Goal: Transaction & Acquisition: Purchase product/service

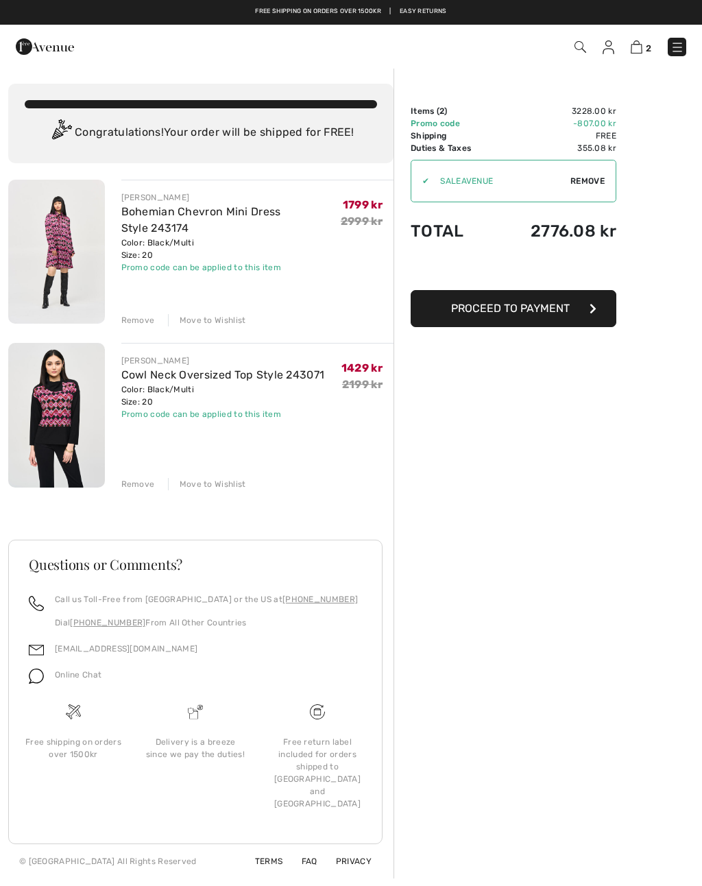
click at [60, 257] on img at bounding box center [56, 252] width 97 height 144
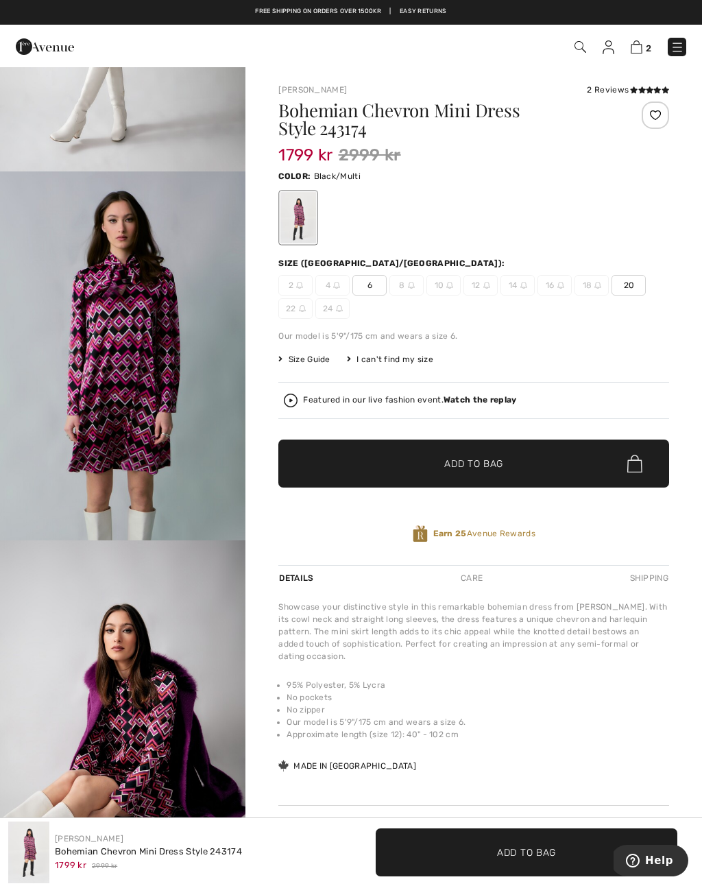
scroll to position [2550, 0]
click at [643, 48] on img at bounding box center [637, 46] width 12 height 13
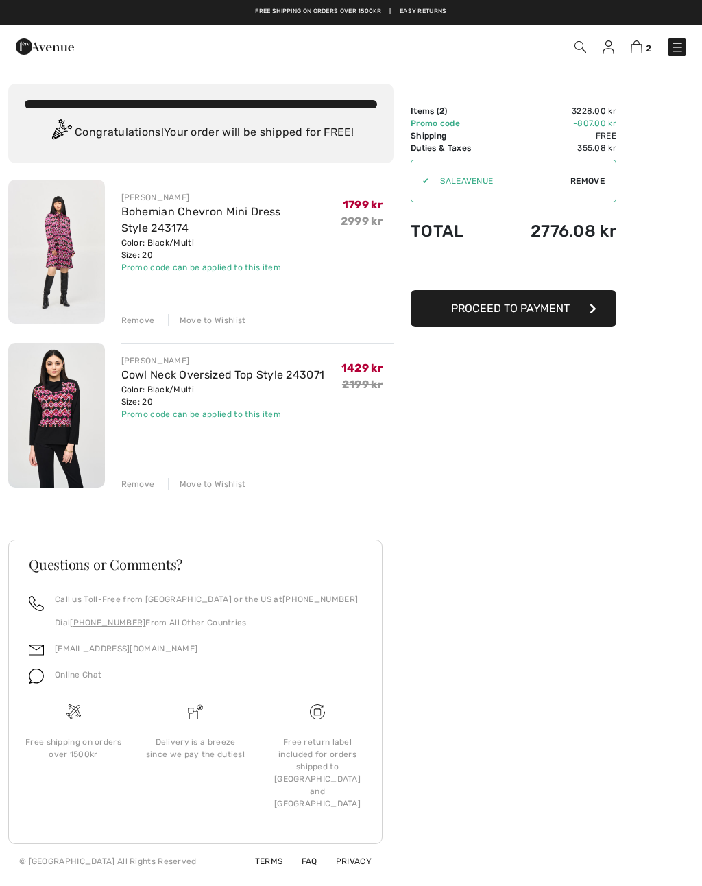
click at [212, 323] on div "Move to Wishlist" at bounding box center [207, 320] width 78 height 12
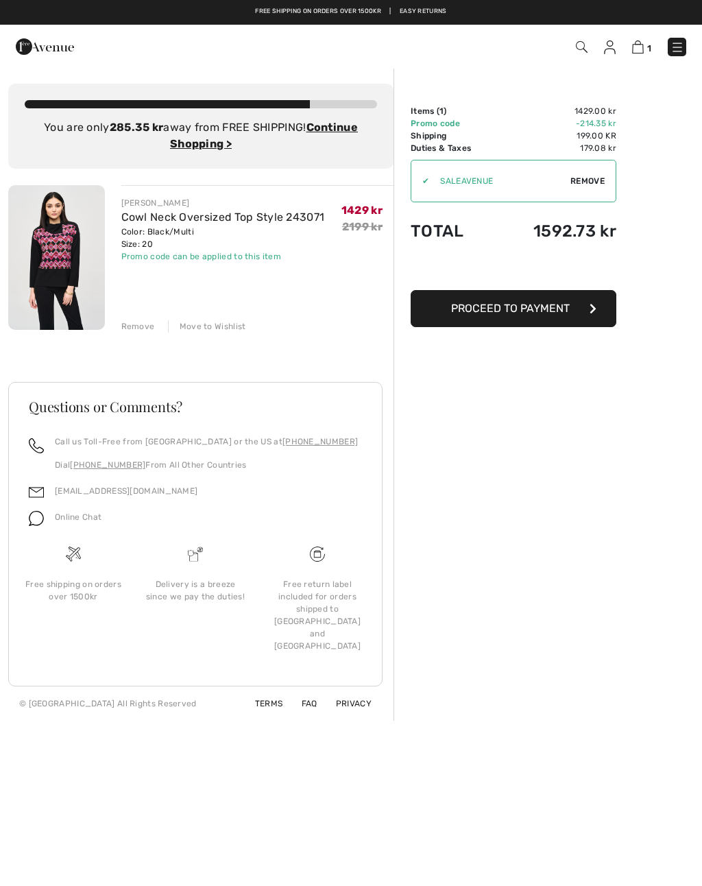
click at [222, 329] on div "Move to Wishlist" at bounding box center [207, 326] width 78 height 12
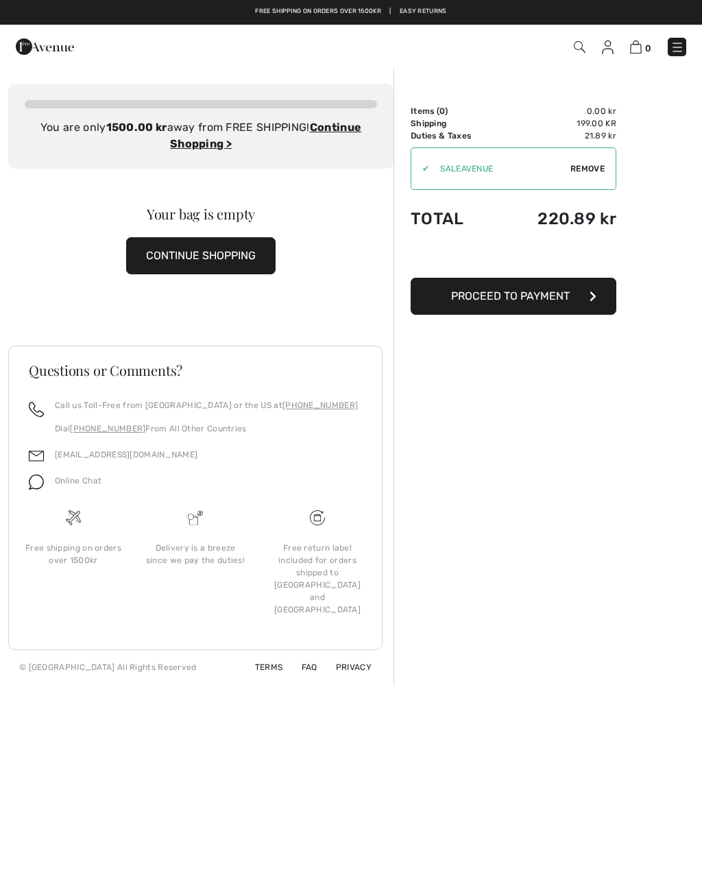
click at [604, 48] on img at bounding box center [608, 47] width 12 height 14
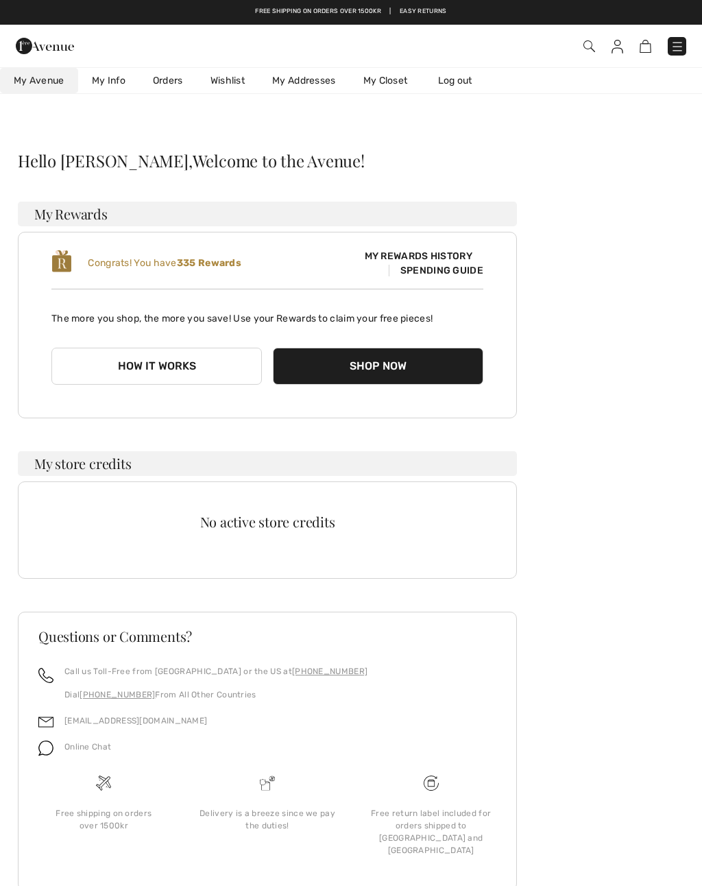
click at [232, 84] on link "Wishlist" at bounding box center [228, 80] width 62 height 25
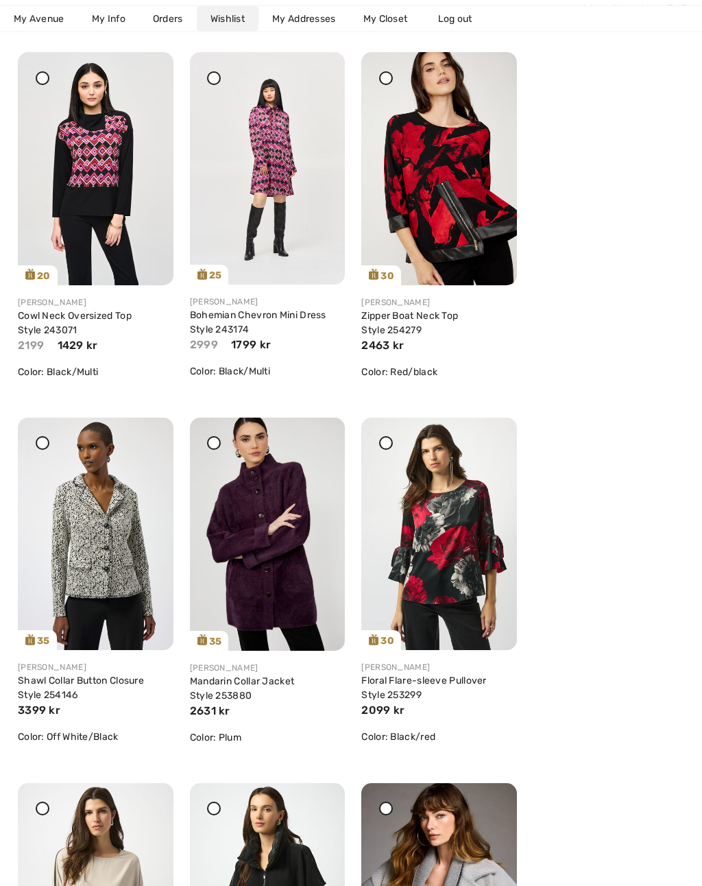
scroll to position [224, 0]
click at [320, 432] on icon at bounding box center [318, 427] width 8 height 10
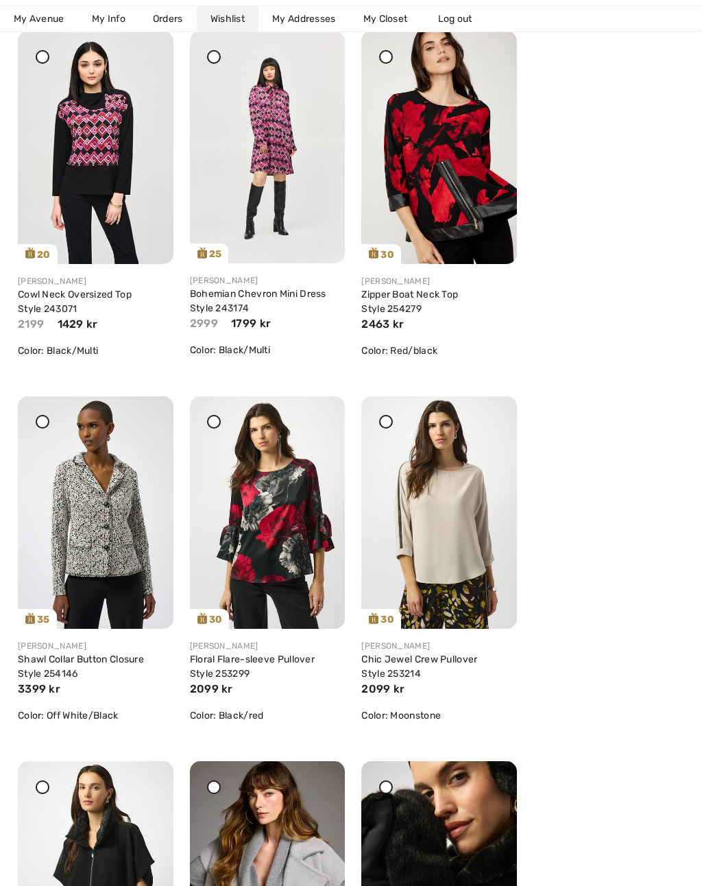
click at [150, 416] on div at bounding box center [146, 405] width 19 height 19
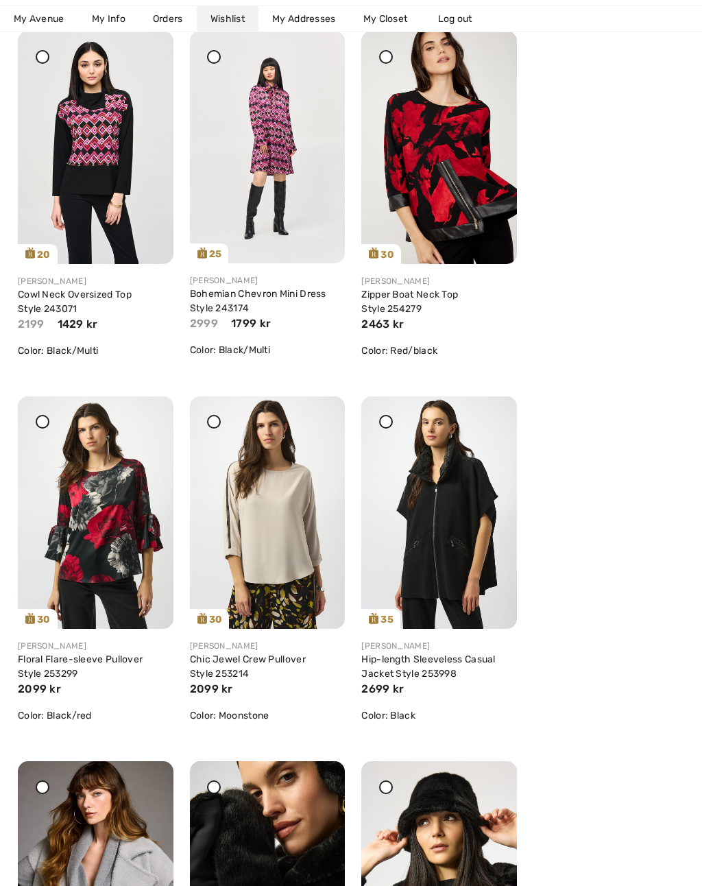
click at [134, 419] on img at bounding box center [96, 512] width 156 height 233
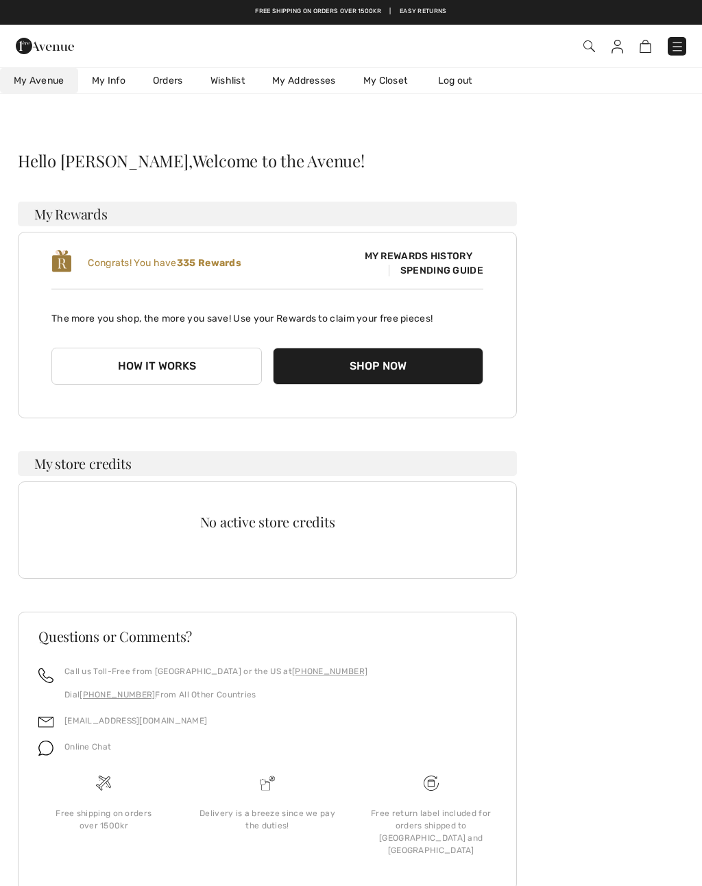
click at [229, 86] on link "Wishlist" at bounding box center [228, 80] width 62 height 25
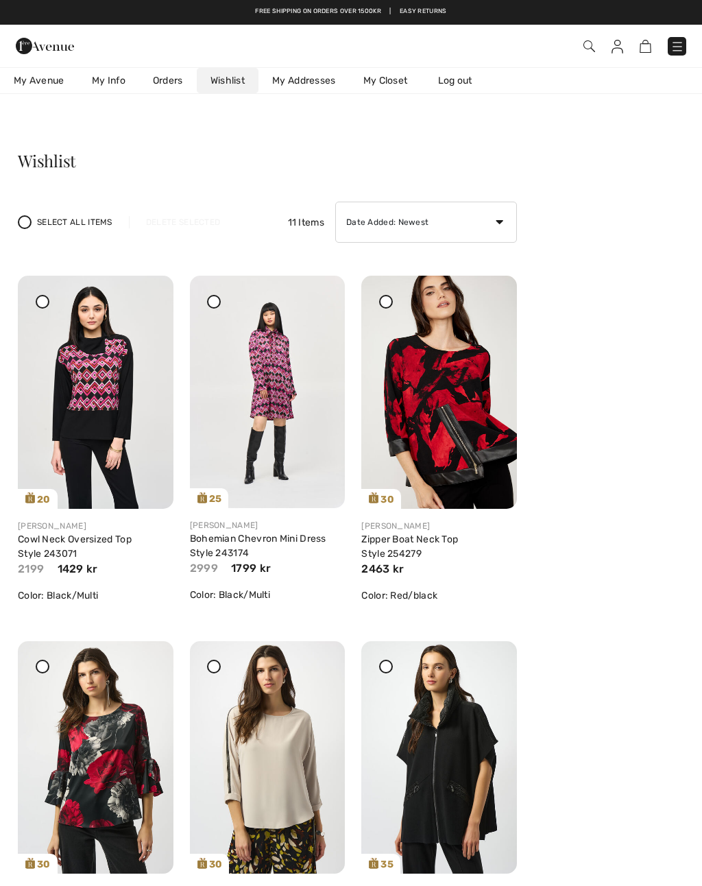
click at [147, 656] on icon at bounding box center [147, 651] width 8 height 10
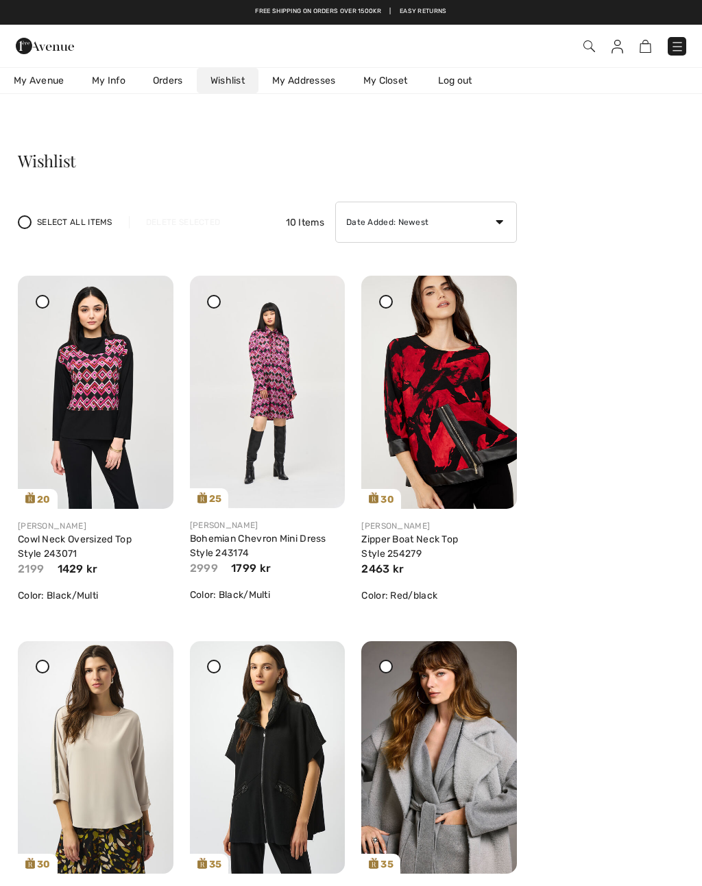
click at [322, 656] on icon at bounding box center [318, 651] width 8 height 10
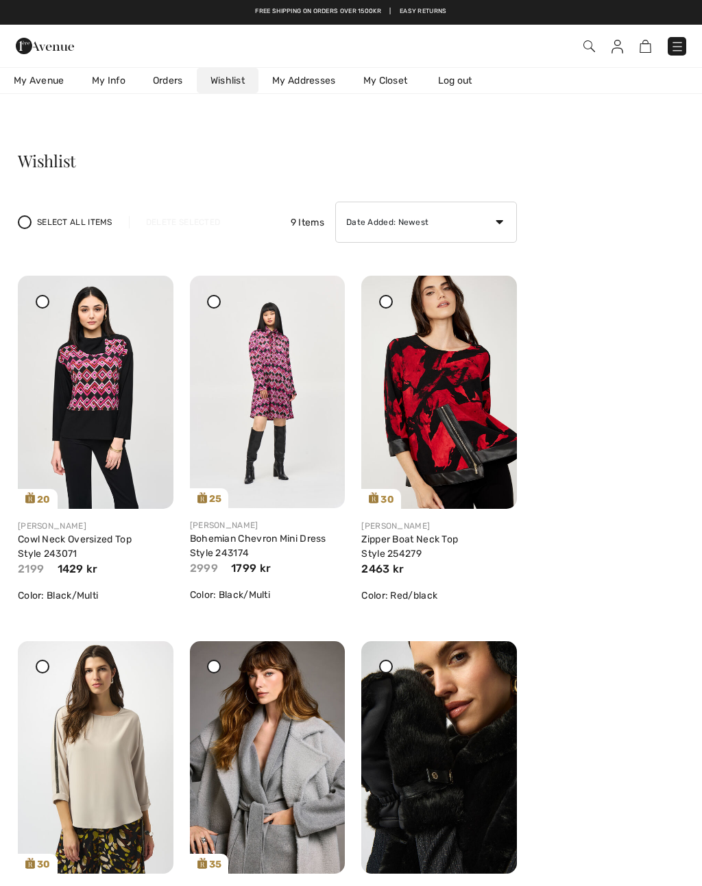
click at [150, 656] on icon at bounding box center [147, 651] width 8 height 10
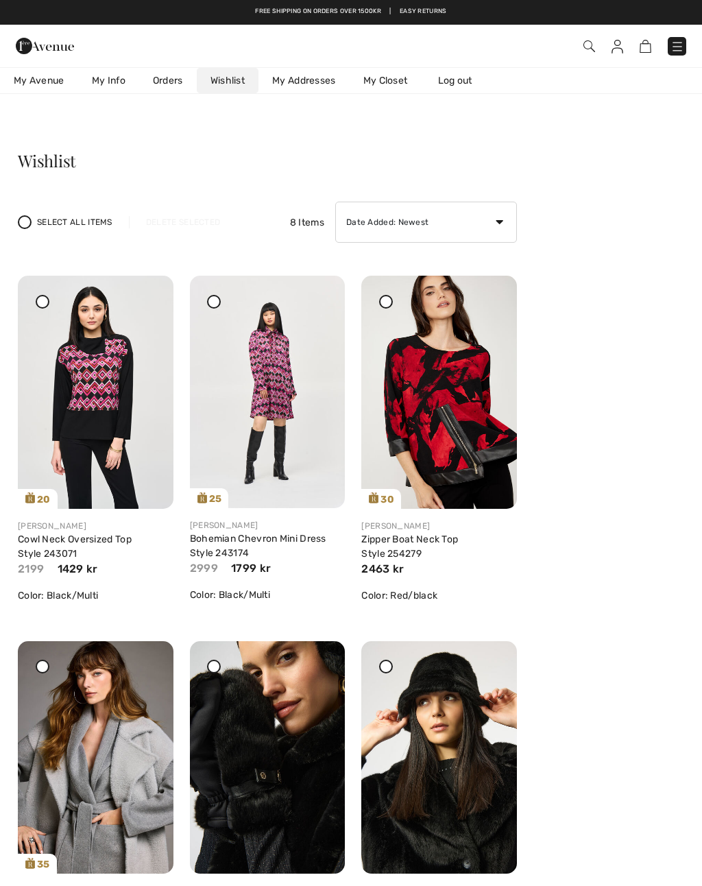
click at [149, 656] on icon at bounding box center [147, 651] width 8 height 10
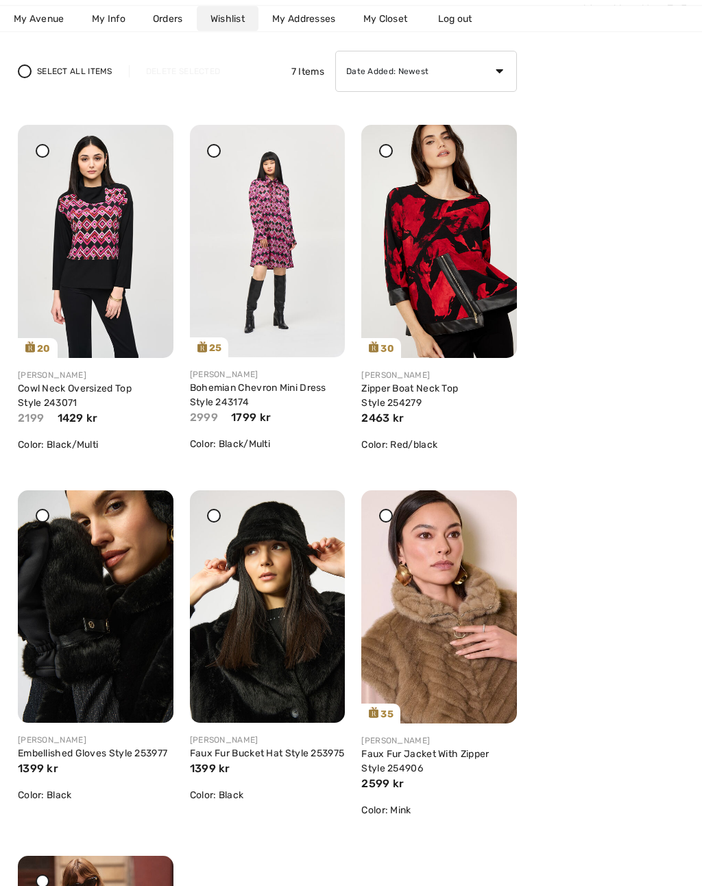
scroll to position [151, 0]
click at [491, 505] on icon at bounding box center [490, 500] width 8 height 10
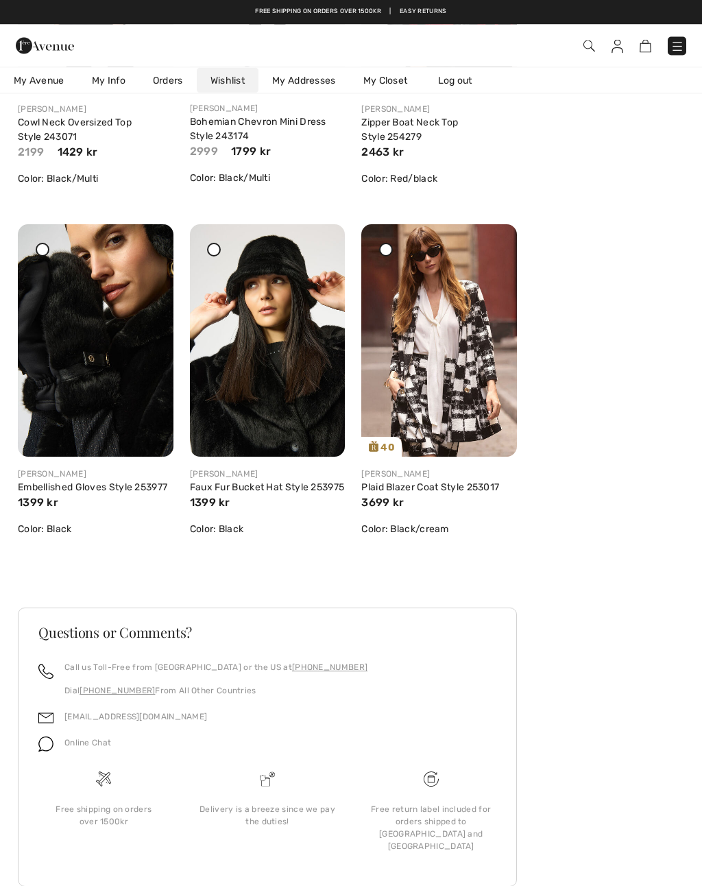
scroll to position [417, 0]
click at [489, 239] on icon at bounding box center [490, 234] width 8 height 10
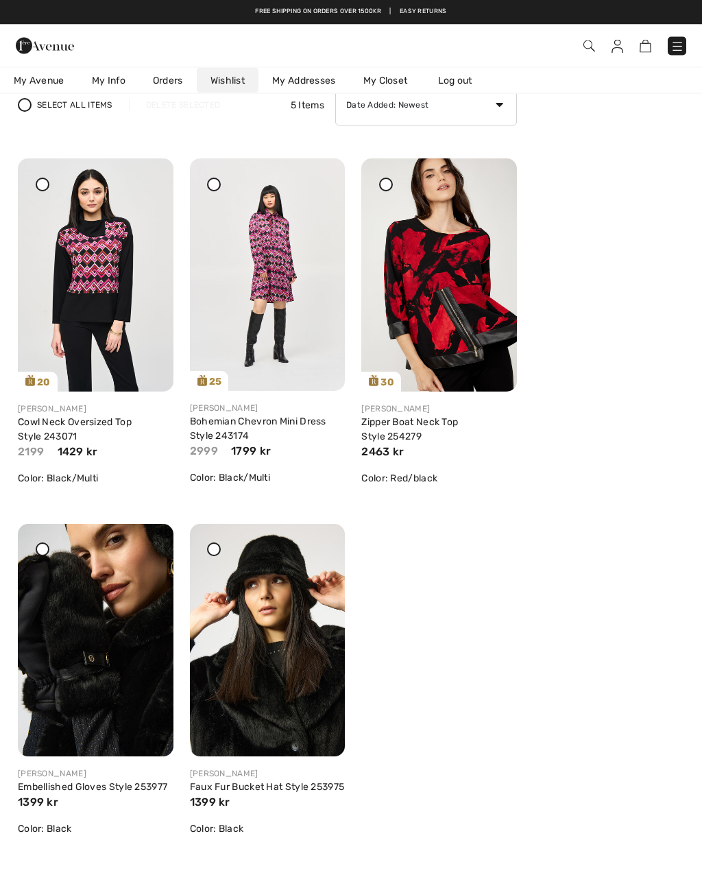
scroll to position [0, 0]
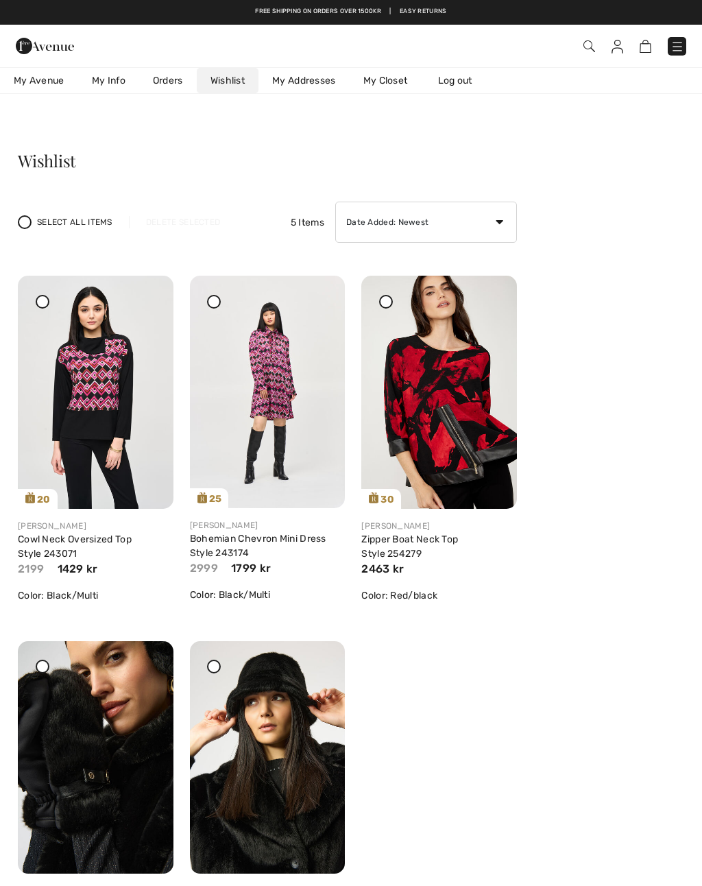
click at [680, 45] on img at bounding box center [678, 47] width 14 height 14
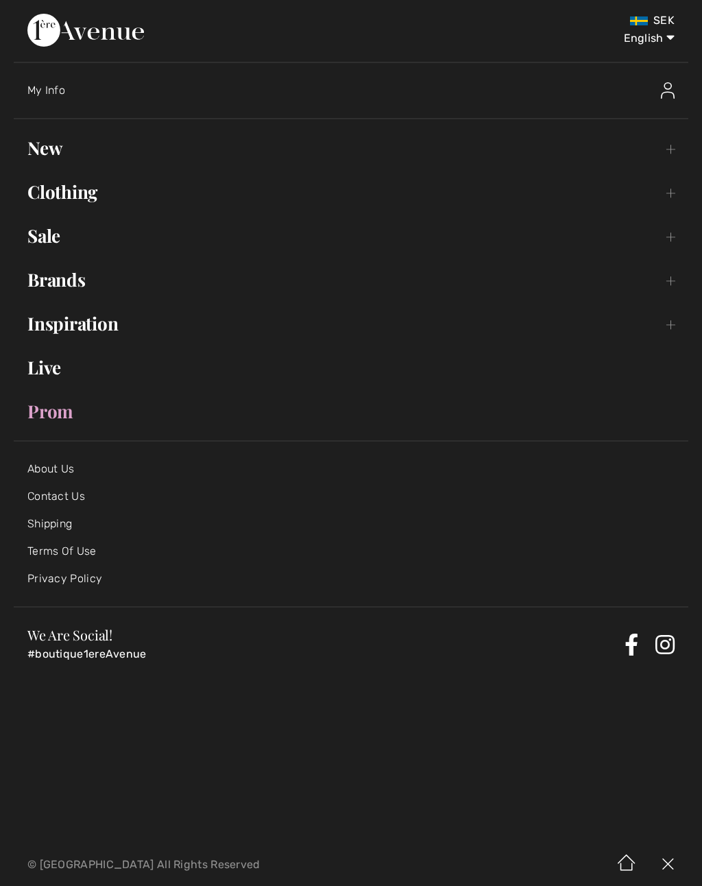
click at [53, 233] on link "Sale Toggle submenu" at bounding box center [351, 236] width 675 height 30
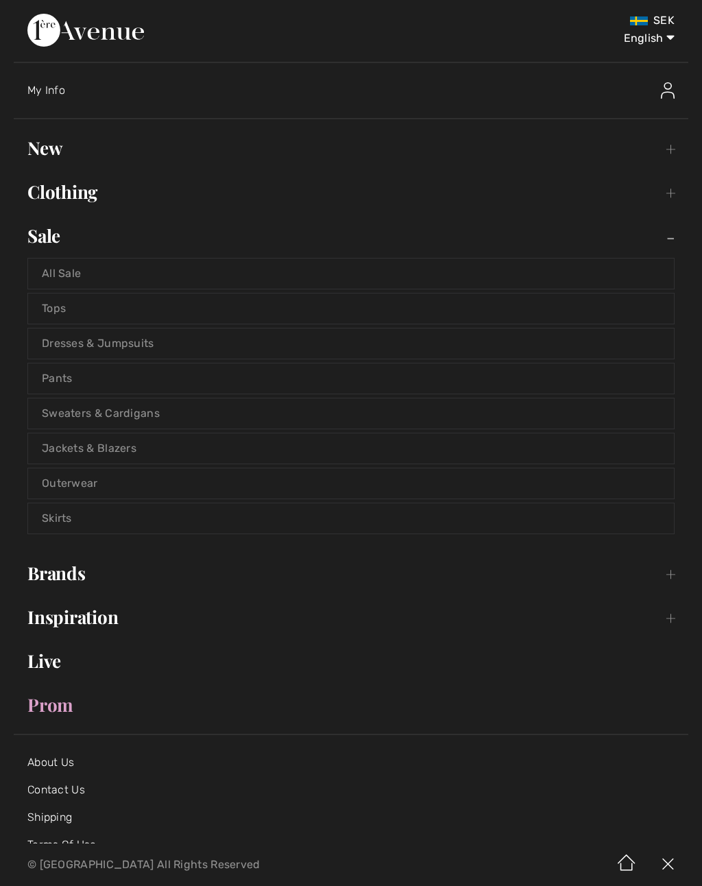
click at [68, 274] on link "All Sale" at bounding box center [351, 274] width 646 height 30
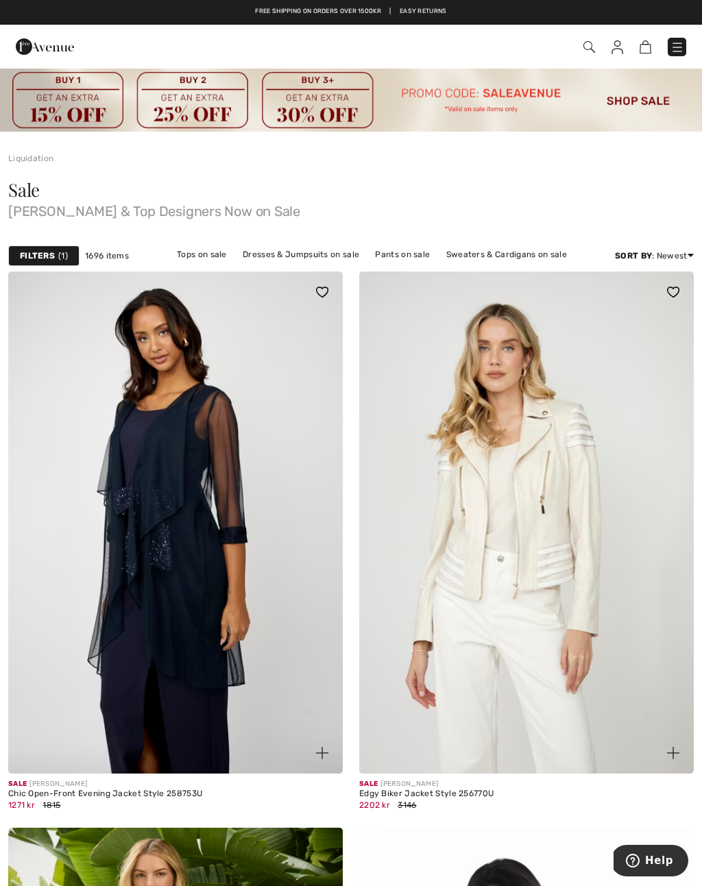
click at [44, 257] on strong "Filters" at bounding box center [37, 256] width 35 height 12
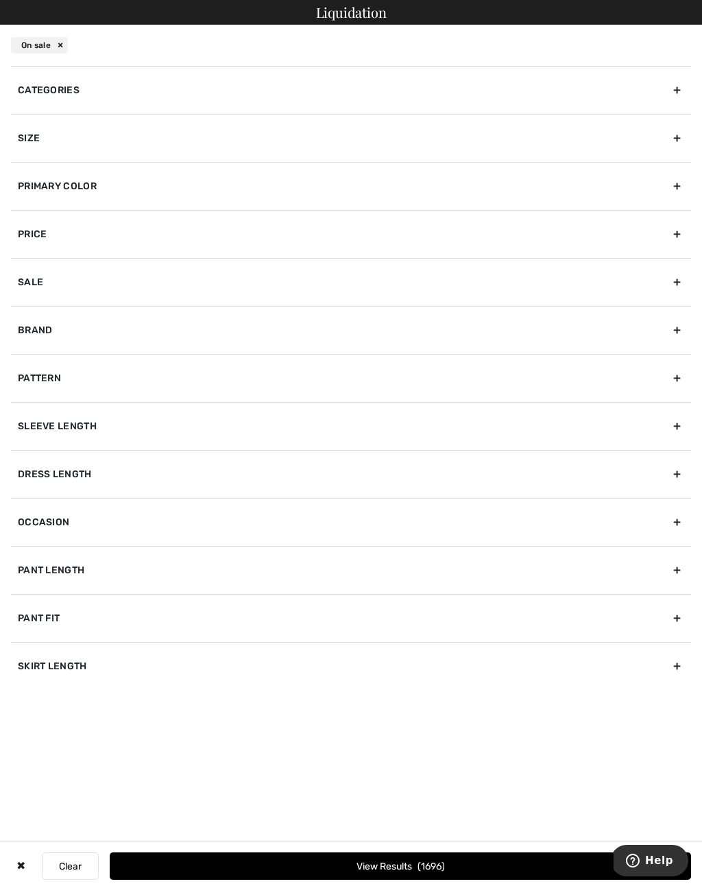
click at [672, 141] on div "Size" at bounding box center [351, 138] width 680 height 48
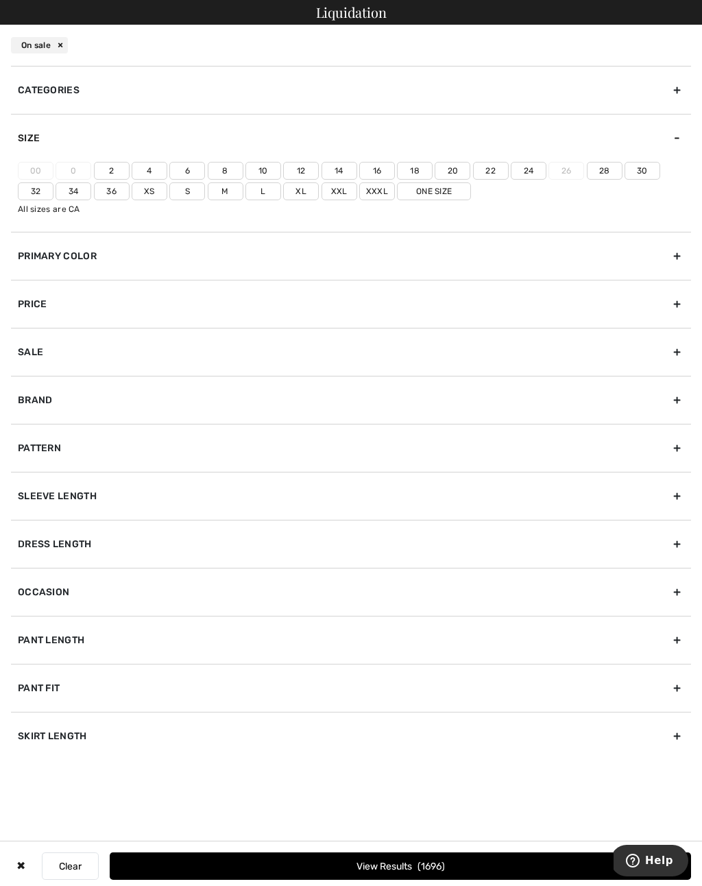
click at [453, 170] on label "20" at bounding box center [453, 171] width 36 height 18
click at [0, 0] on input"] "20" at bounding box center [0, 0] width 0 height 0
click at [337, 199] on label "Xxl" at bounding box center [340, 191] width 36 height 18
click at [0, 0] on input"] "Xxl" at bounding box center [0, 0] width 0 height 0
click at [420, 861] on button "View Results 371" at bounding box center [401, 866] width 582 height 27
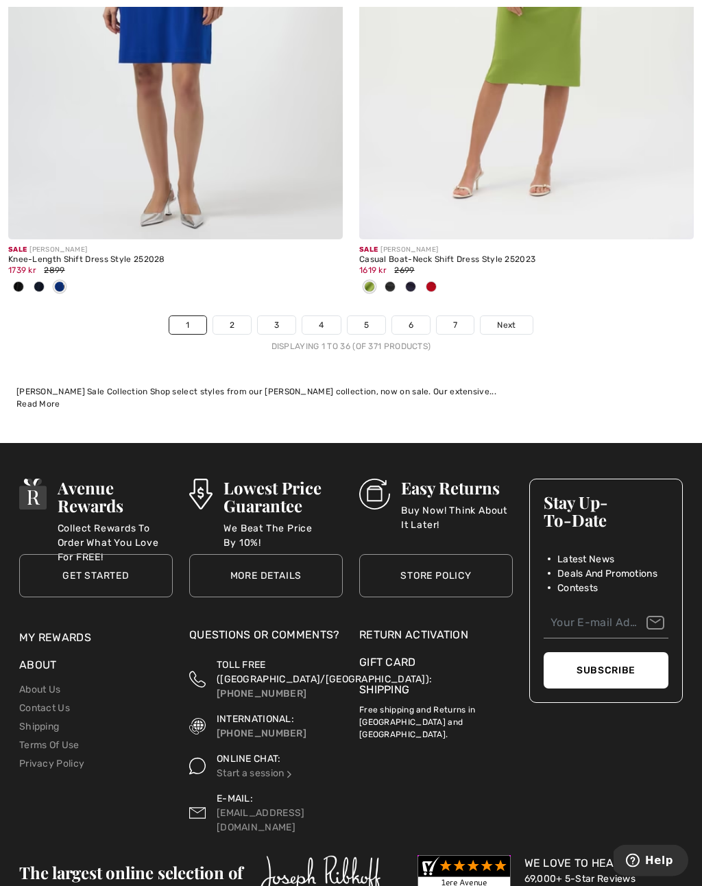
scroll to position [10551, 0]
click at [239, 316] on link "2" at bounding box center [232, 325] width 38 height 18
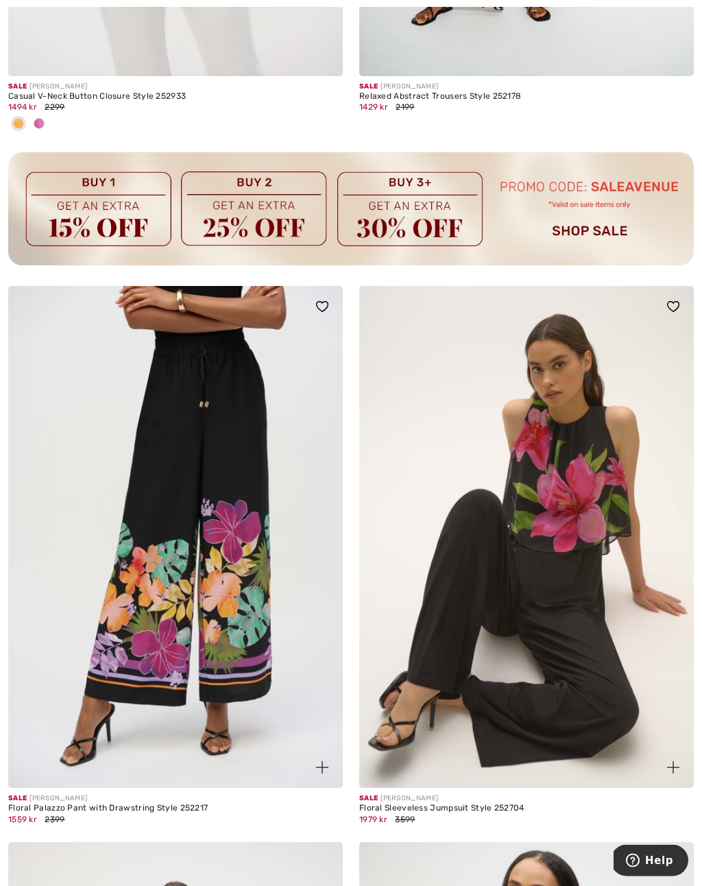
scroll to position [7044, 0]
click at [209, 591] on img at bounding box center [175, 537] width 335 height 502
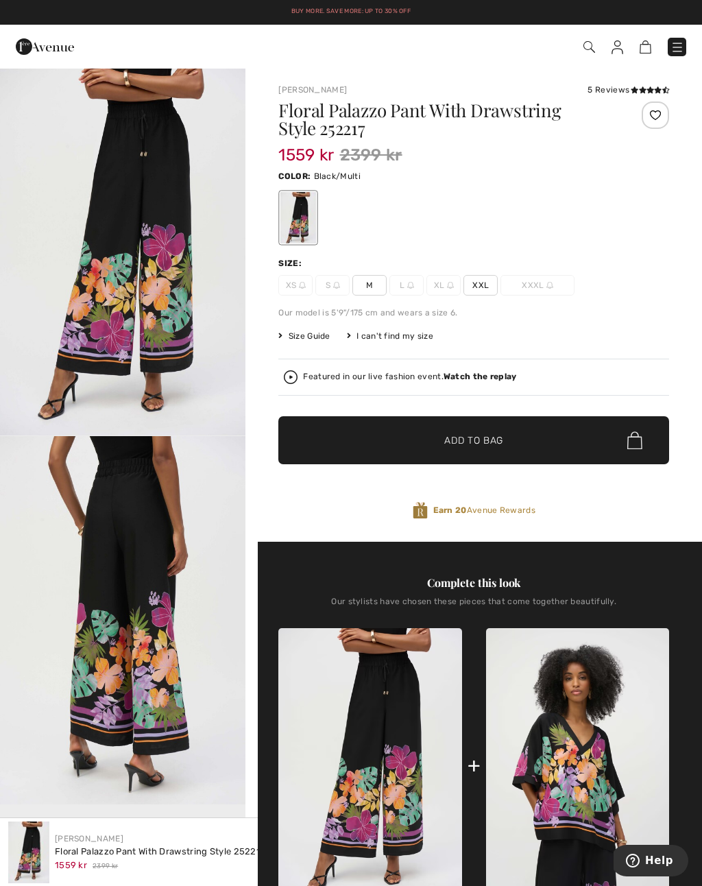
click at [485, 284] on span "XXL" at bounding box center [481, 285] width 34 height 21
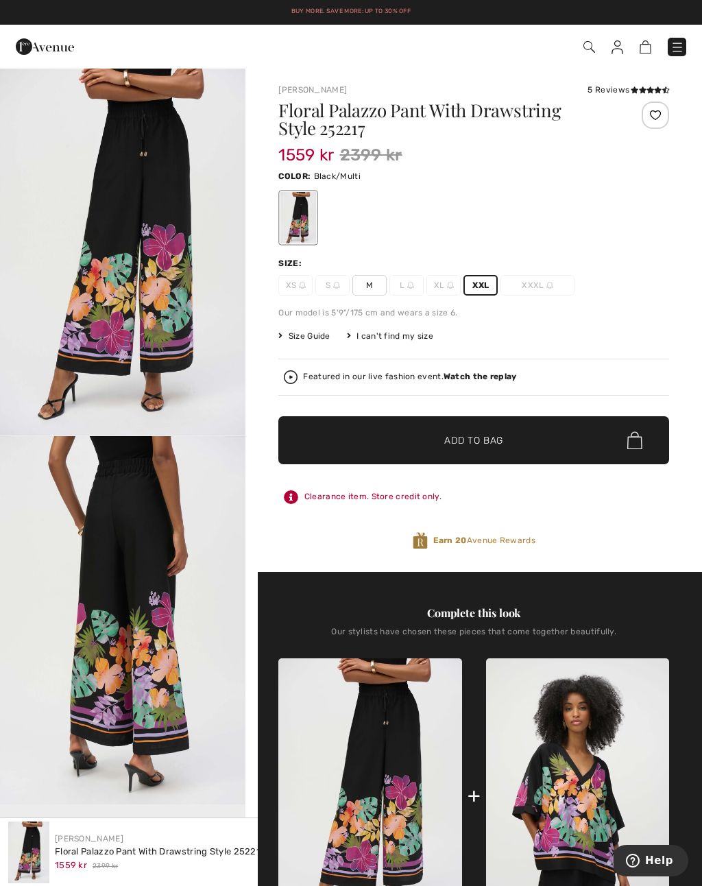
click at [481, 448] on span "✔ Added to Bag Add to Bag" at bounding box center [473, 440] width 391 height 48
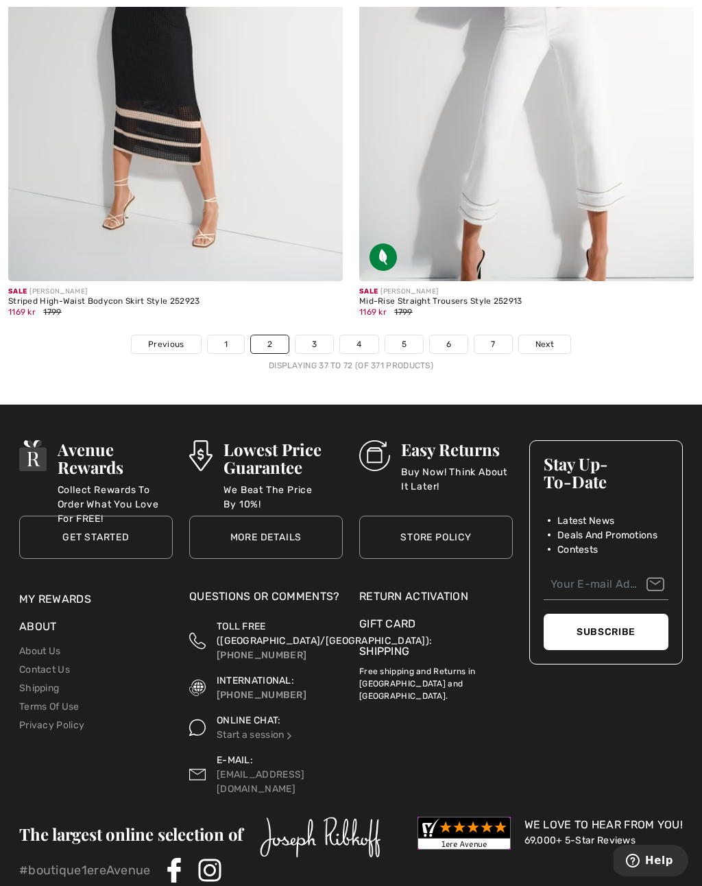
scroll to position [10424, 0]
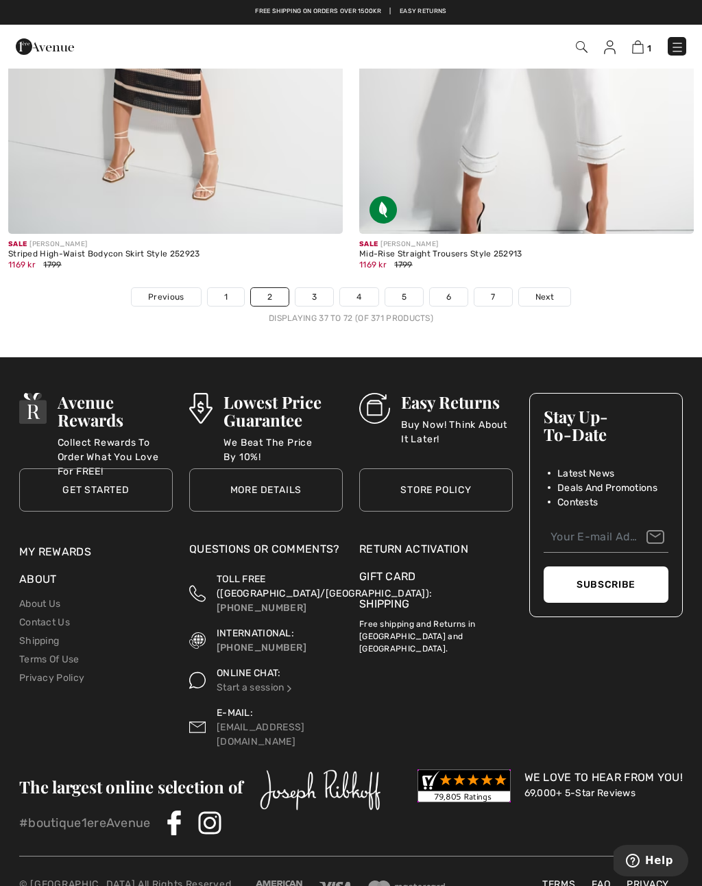
click at [305, 294] on link "3" at bounding box center [315, 297] width 38 height 18
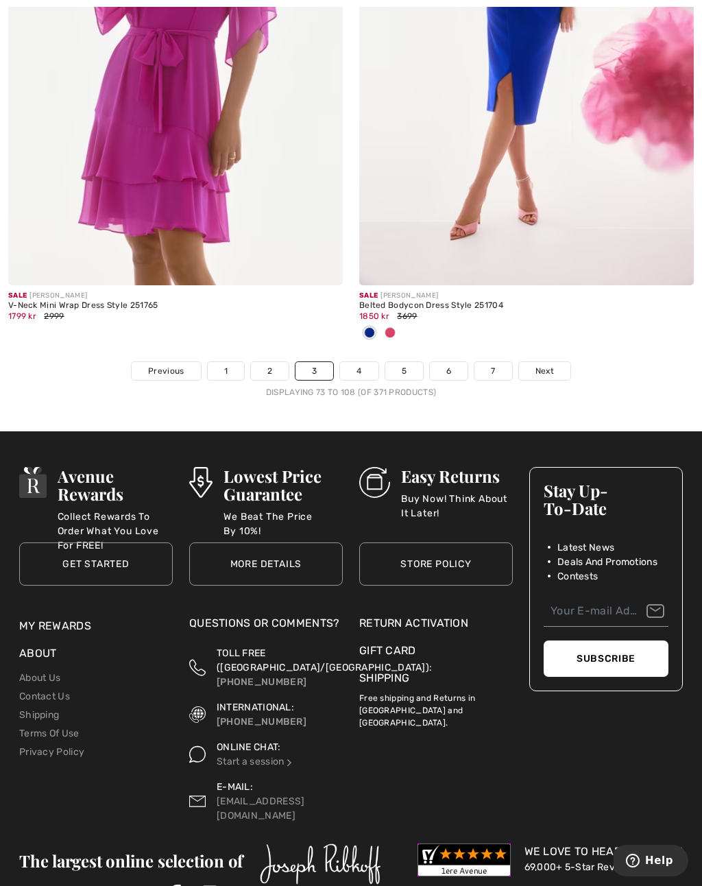
scroll to position [10514, 0]
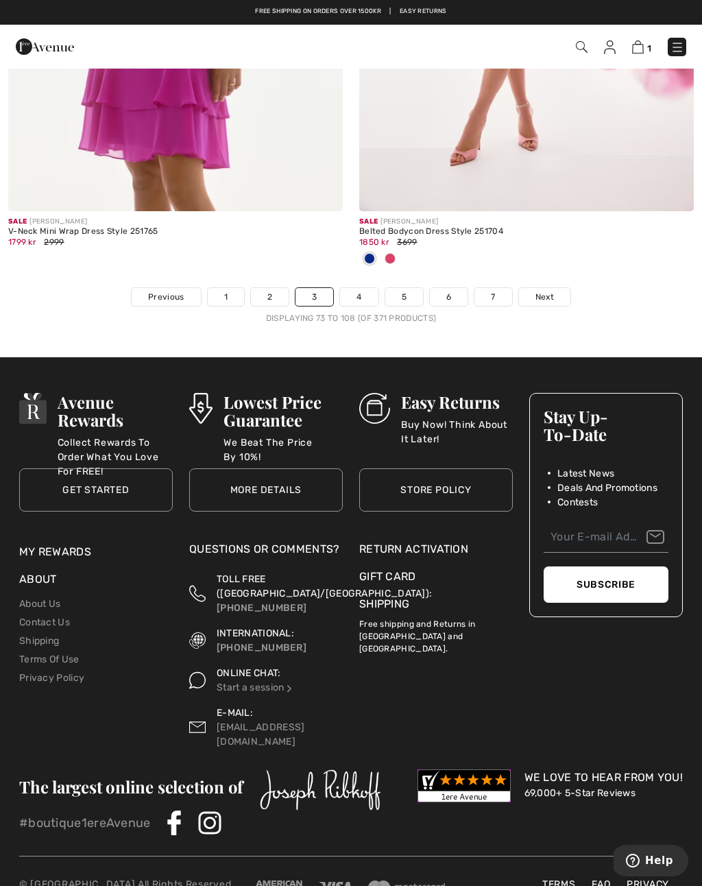
click at [356, 289] on link "4" at bounding box center [359, 297] width 38 height 18
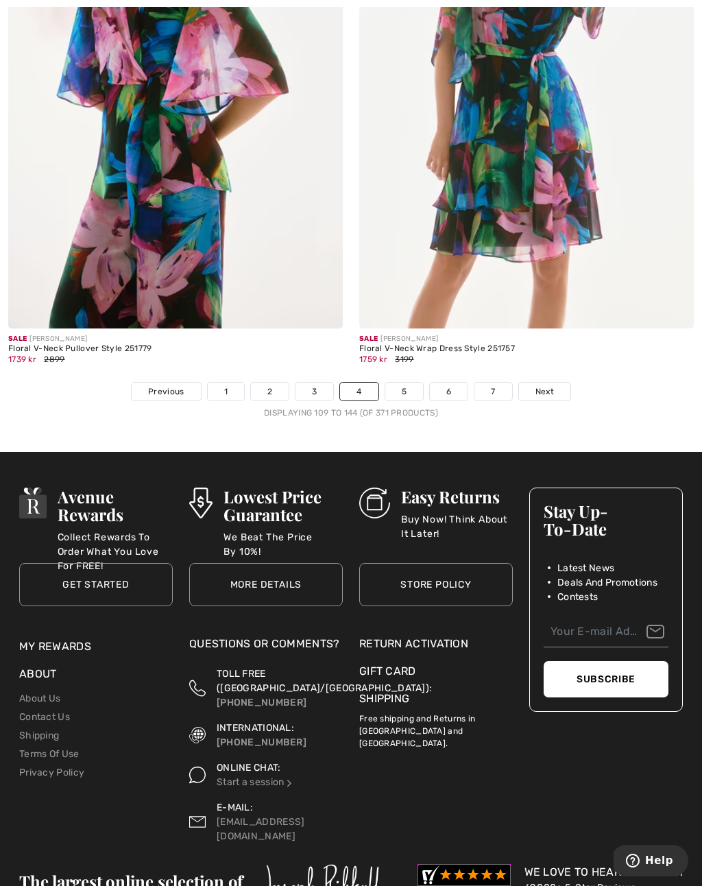
scroll to position [10469, 0]
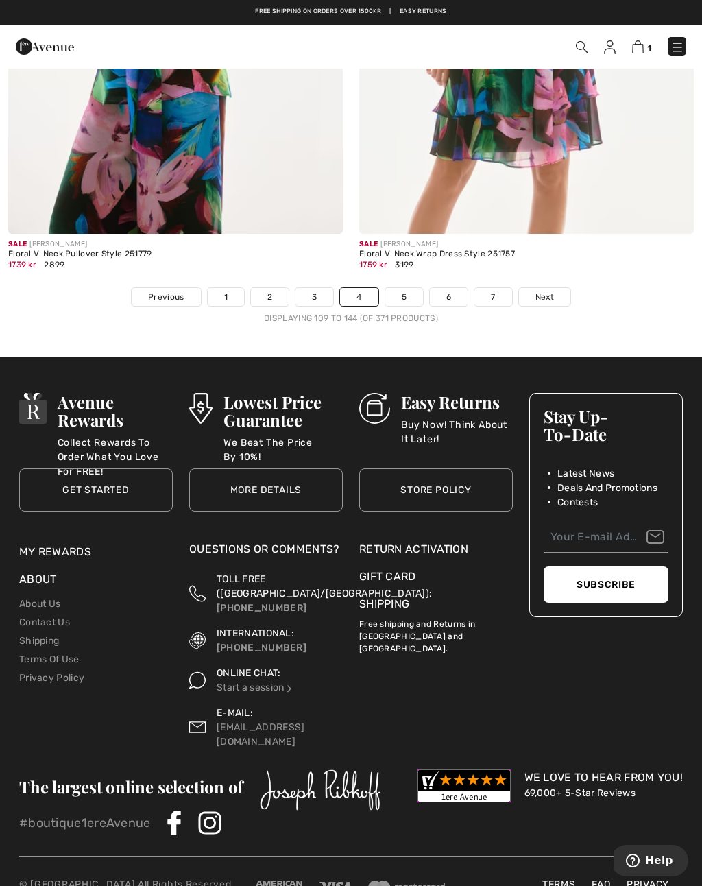
click at [408, 291] on link "5" at bounding box center [404, 297] width 38 height 18
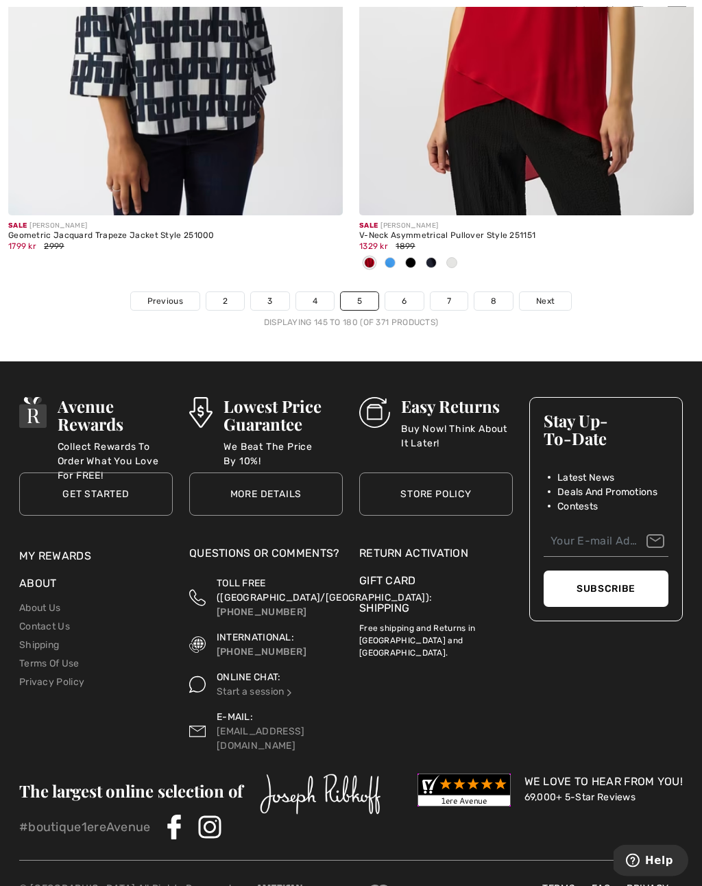
scroll to position [10605, 0]
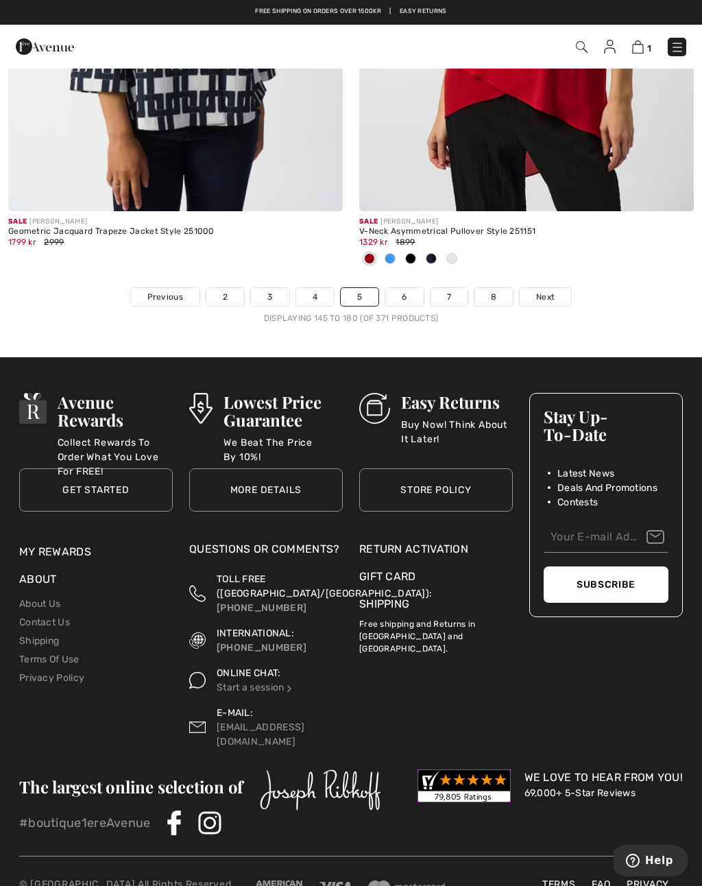
click at [407, 293] on link "6" at bounding box center [404, 297] width 38 height 18
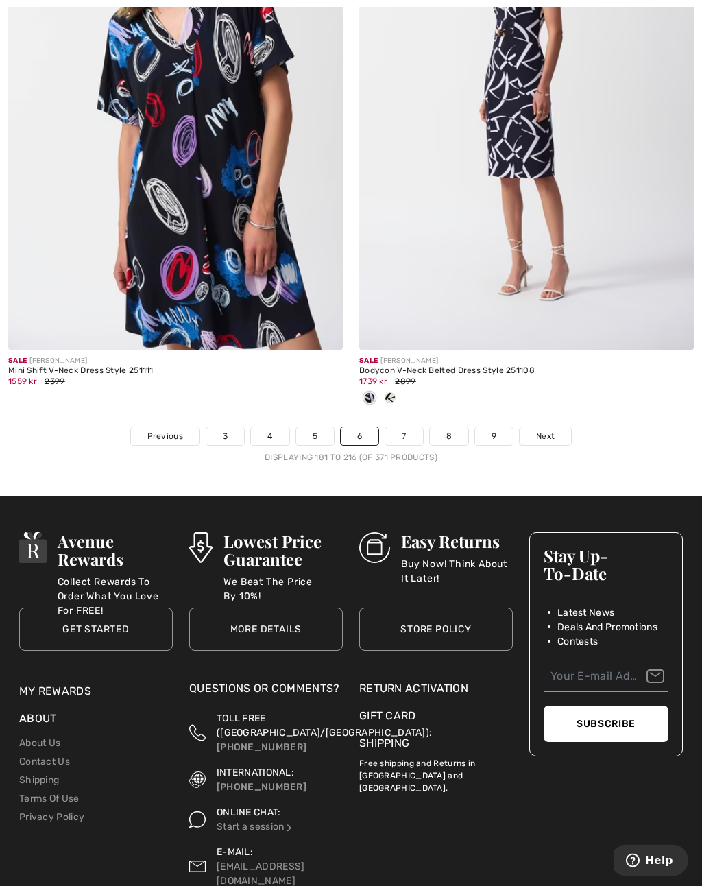
scroll to position [10446, 0]
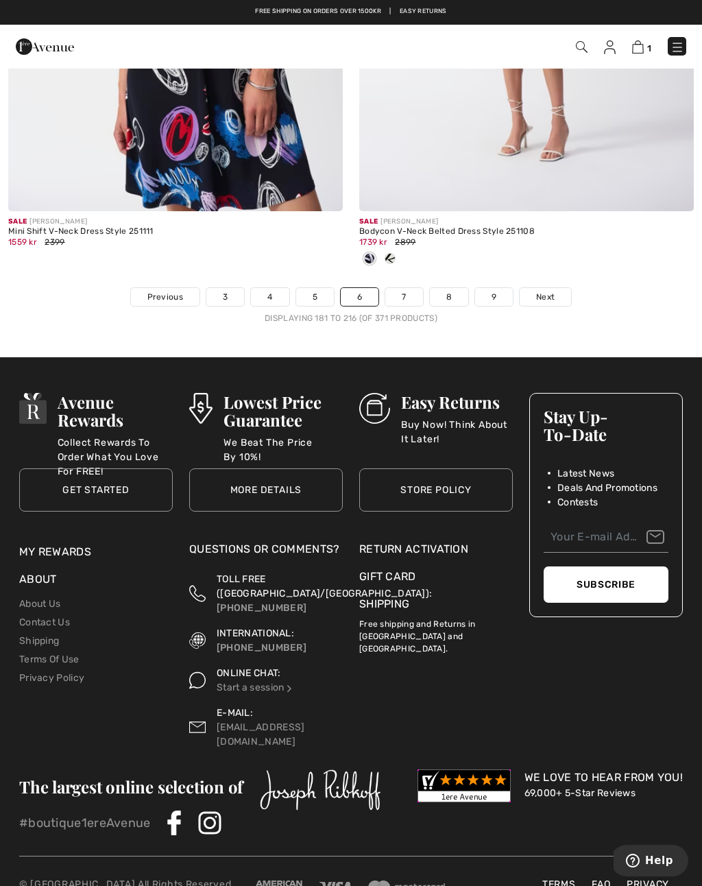
click at [414, 291] on link "7" at bounding box center [403, 297] width 37 height 18
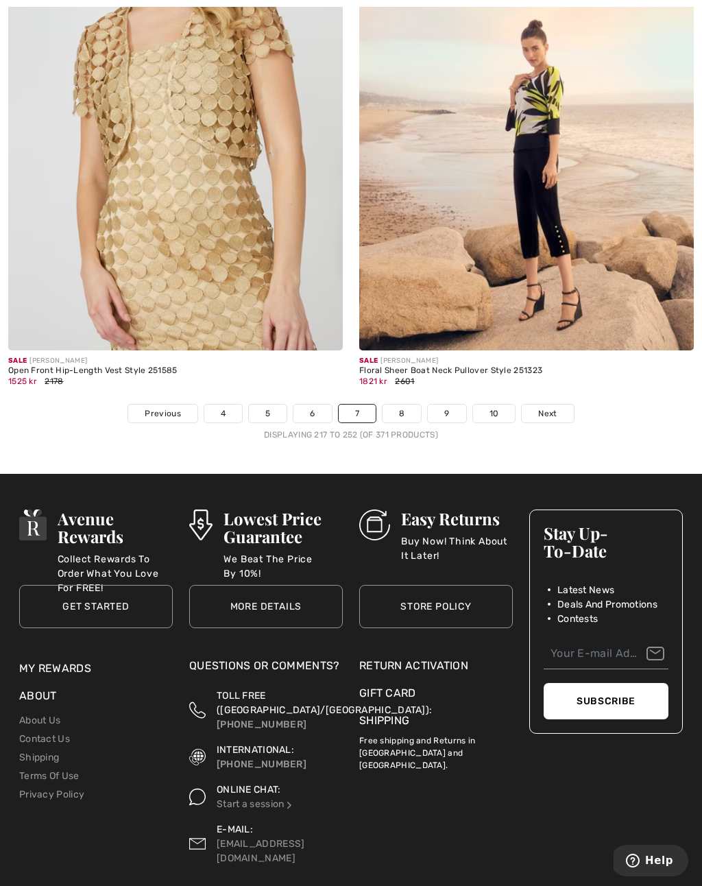
scroll to position [10337, 0]
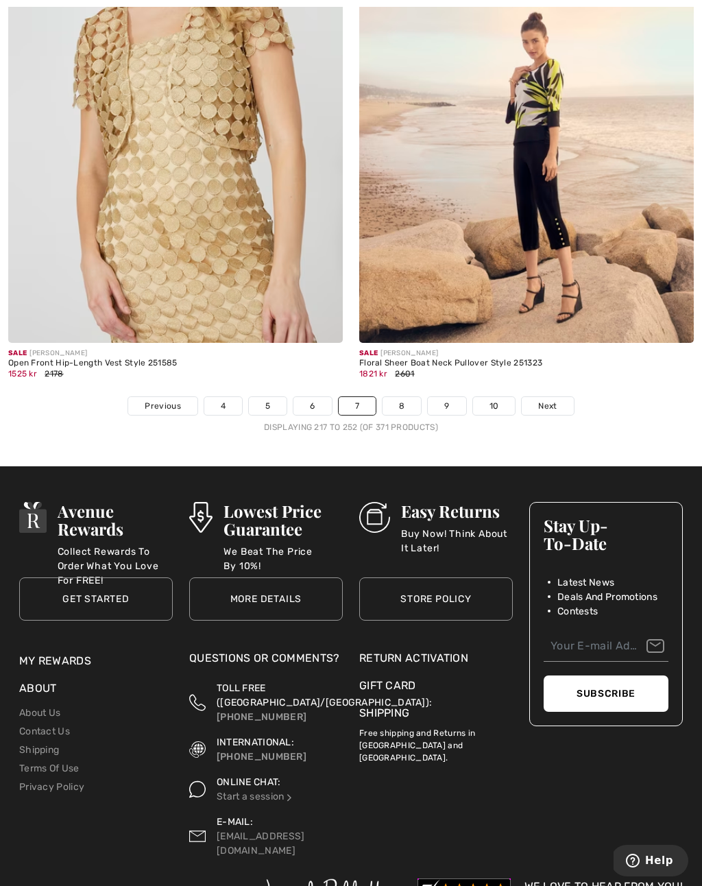
click at [403, 399] on link "8" at bounding box center [402, 406] width 38 height 18
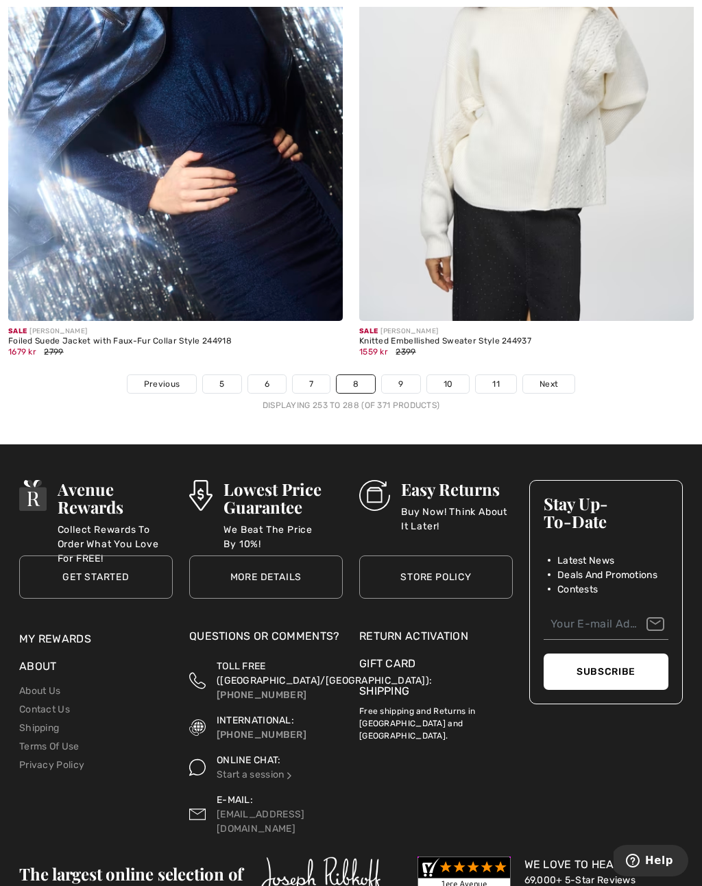
scroll to position [10446, 0]
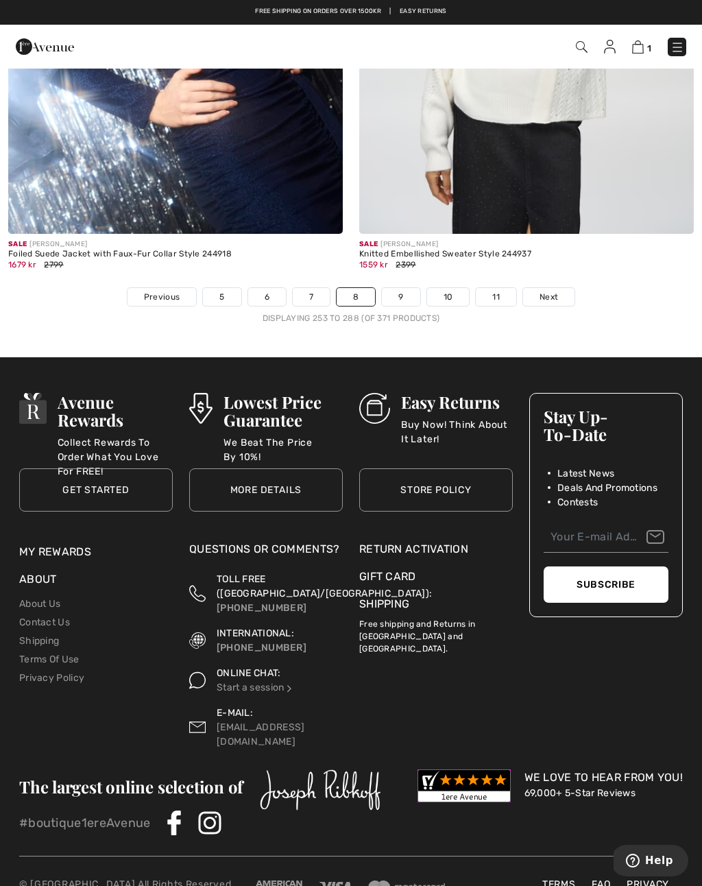
click at [406, 288] on link "9" at bounding box center [401, 297] width 38 height 18
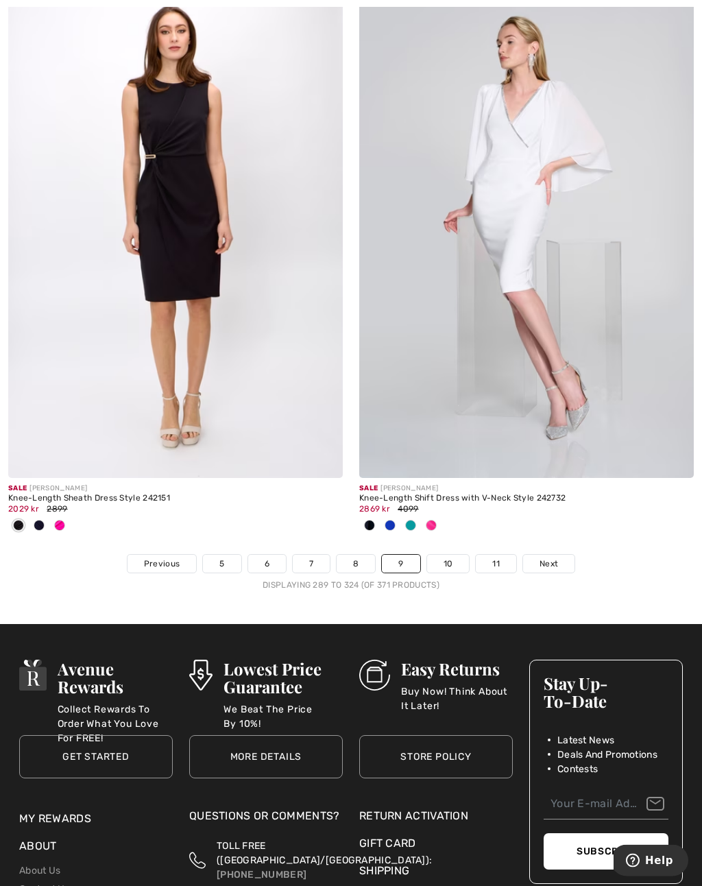
scroll to position [10270, 0]
click at [451, 556] on link "10" at bounding box center [448, 564] width 43 height 18
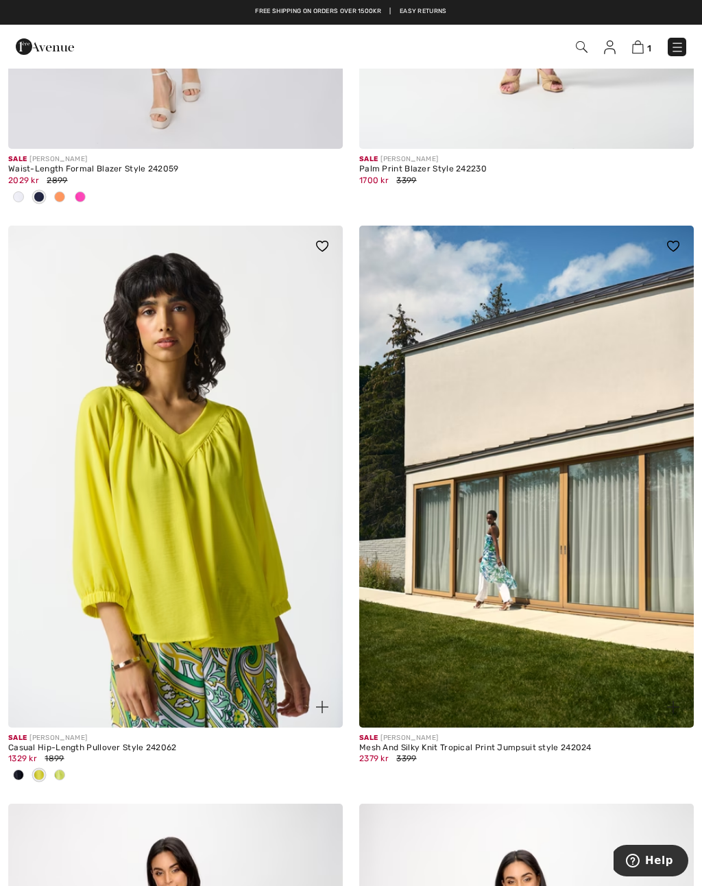
scroll to position [604, 0]
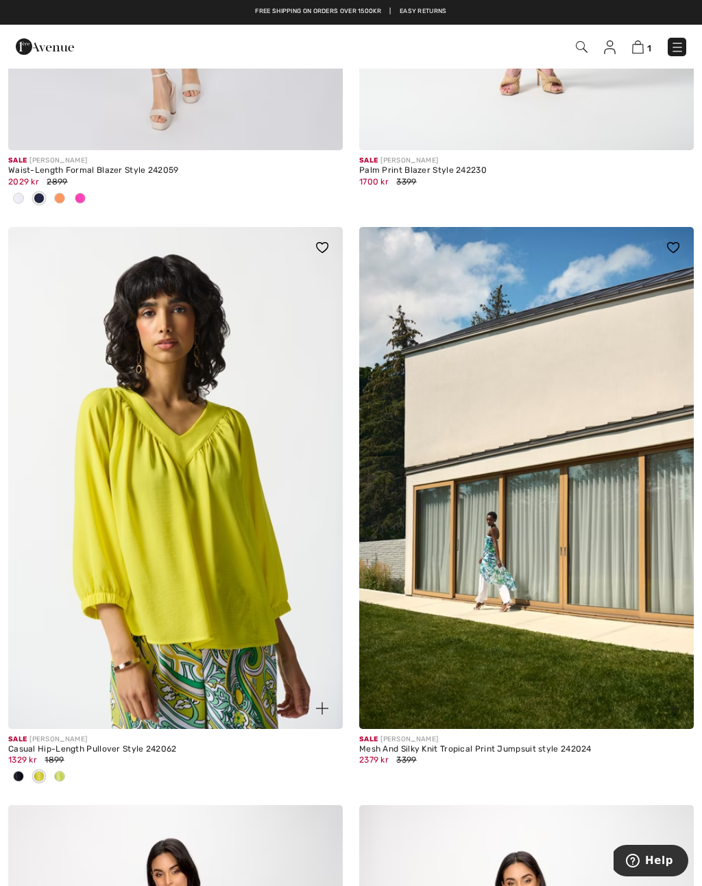
click at [190, 539] on img at bounding box center [175, 478] width 335 height 502
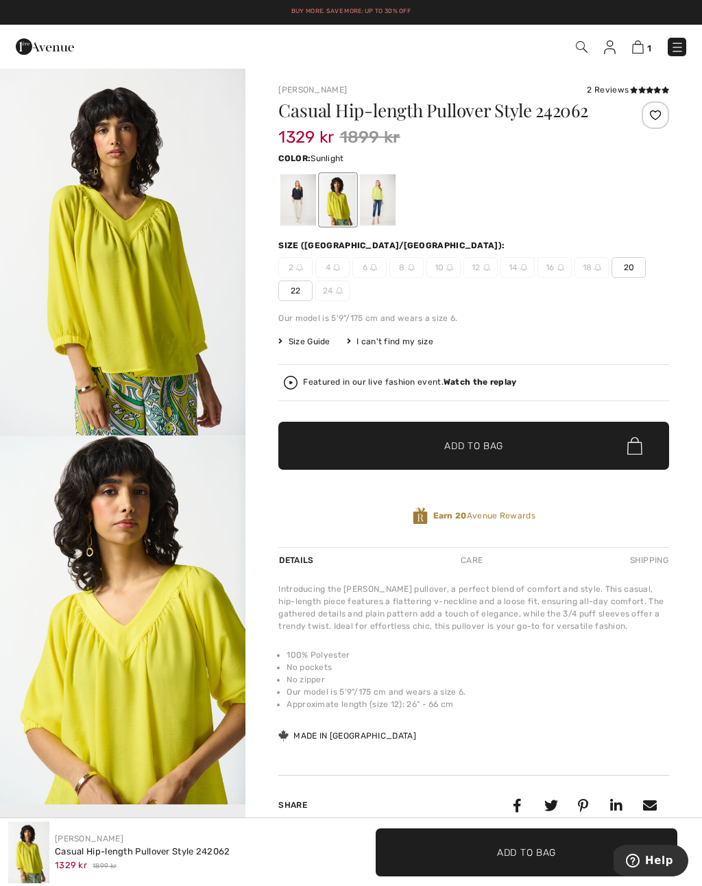
click at [465, 448] on span "Add to Bag" at bounding box center [473, 446] width 59 height 14
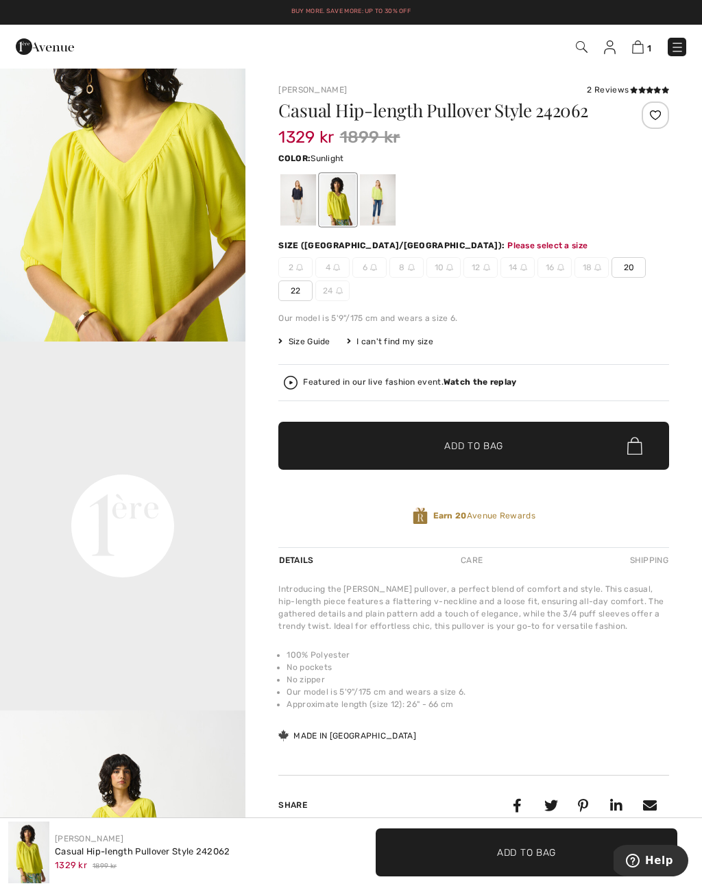
click at [643, 264] on span "20" at bounding box center [629, 267] width 34 height 21
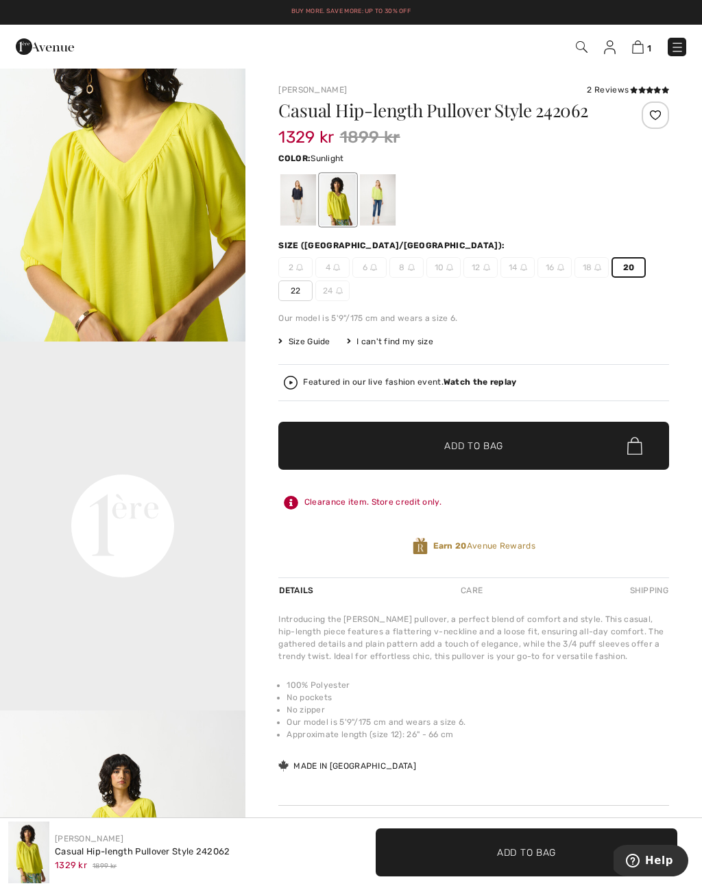
click at [482, 447] on span "Add to Bag" at bounding box center [473, 446] width 59 height 14
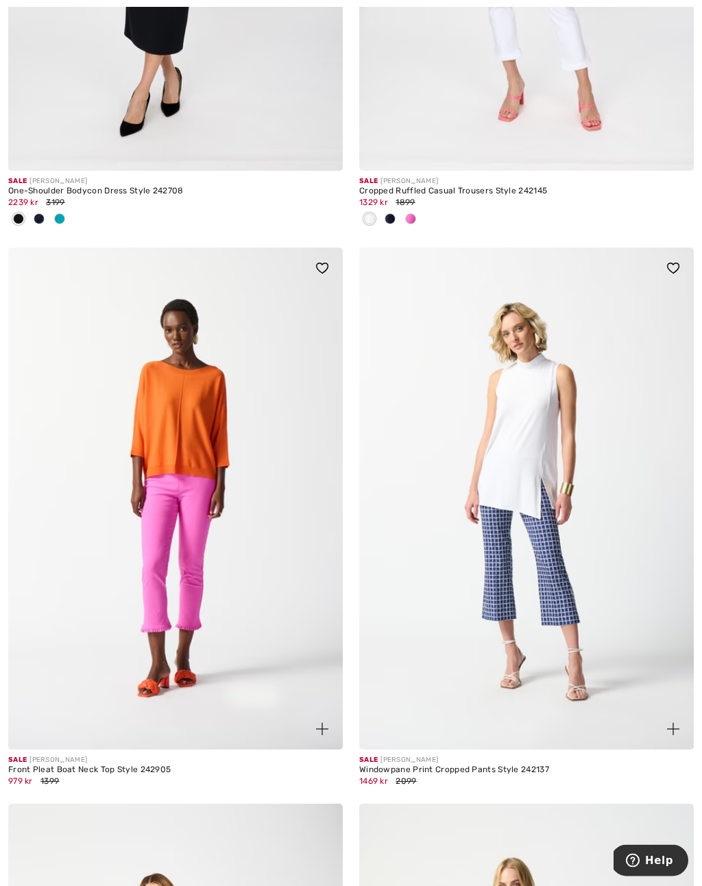
scroll to position [1743, 0]
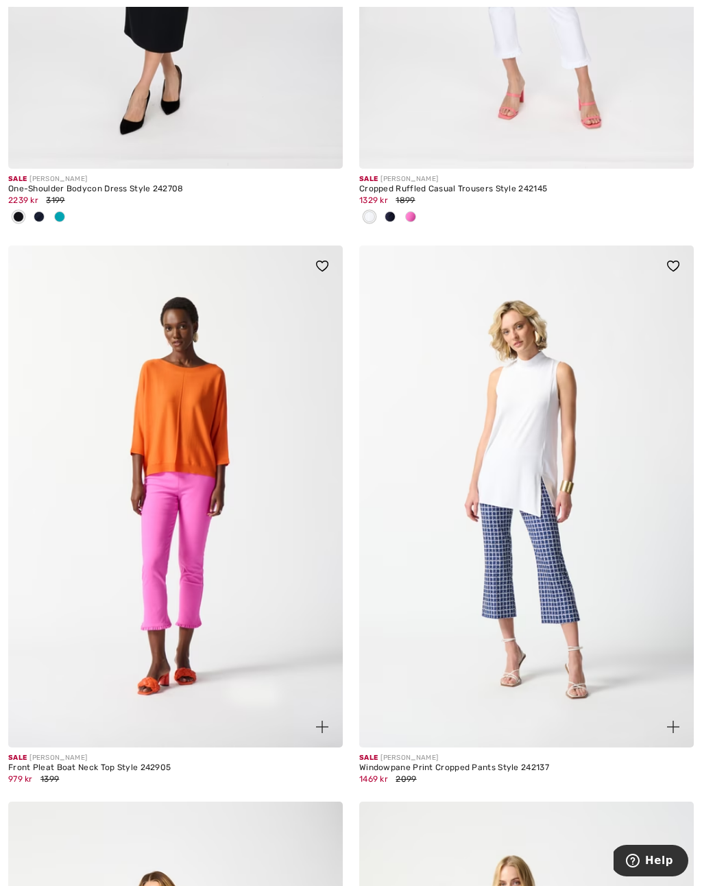
click at [178, 445] on img at bounding box center [175, 497] width 335 height 502
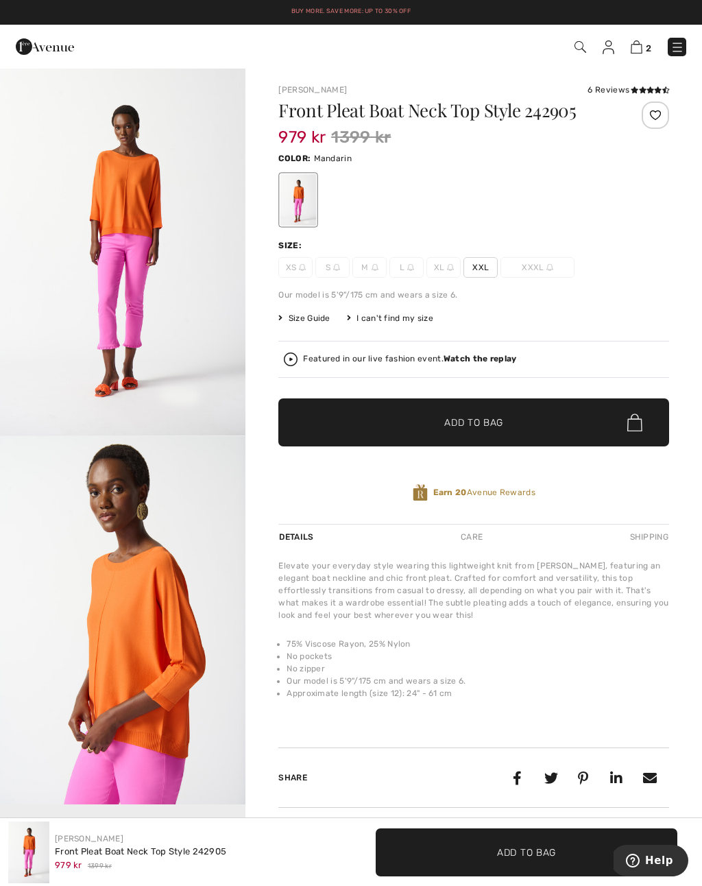
click at [479, 270] on span "XXL" at bounding box center [481, 267] width 34 height 21
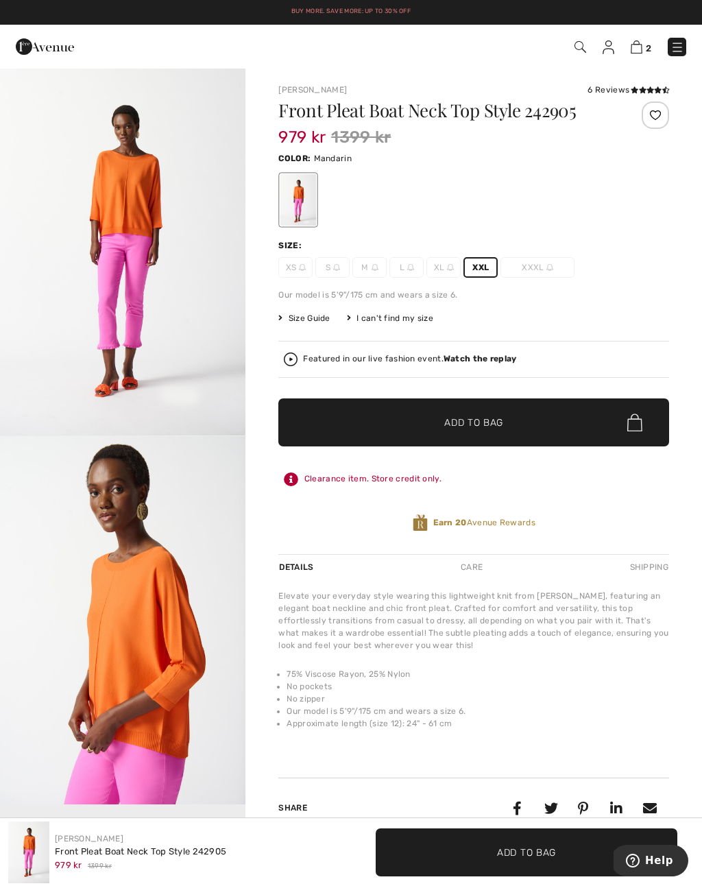
click at [474, 427] on span "Add to Bag" at bounding box center [473, 423] width 59 height 14
click at [612, 49] on img at bounding box center [609, 47] width 12 height 14
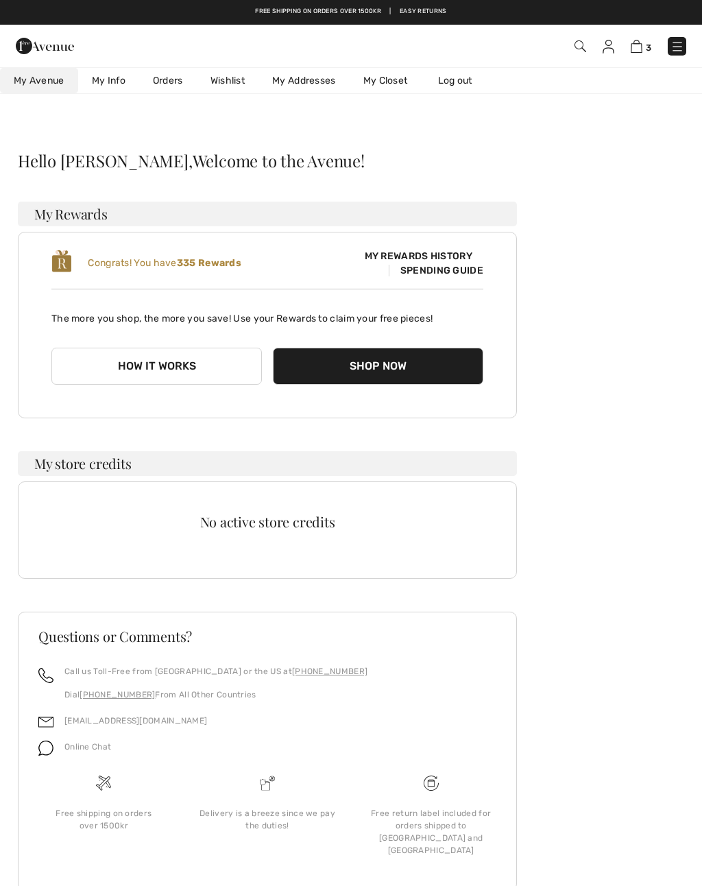
click at [641, 47] on img at bounding box center [637, 46] width 12 height 13
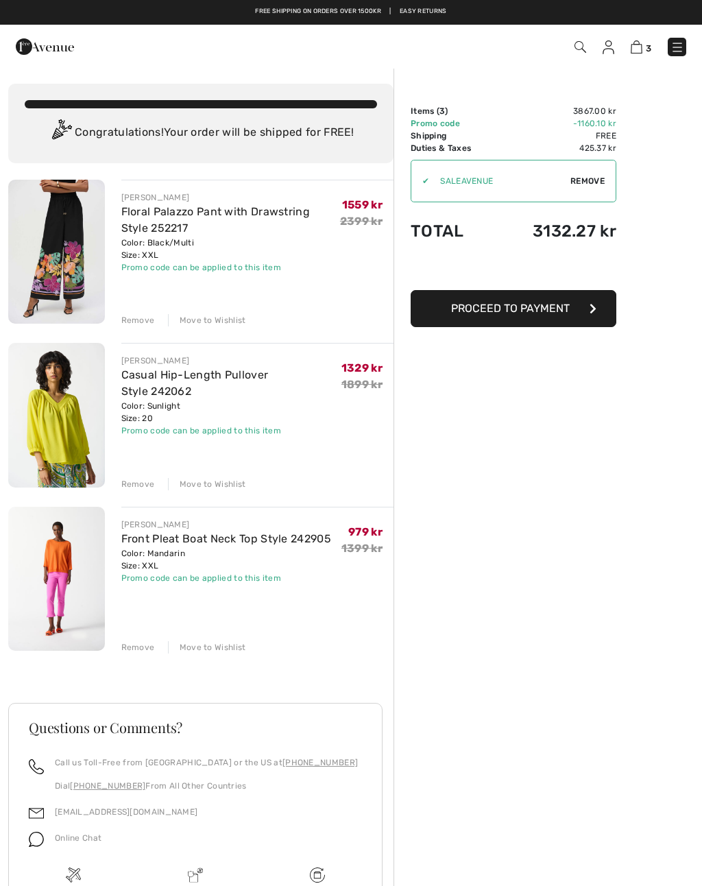
click at [217, 322] on div "Move to Wishlist" at bounding box center [207, 320] width 78 height 12
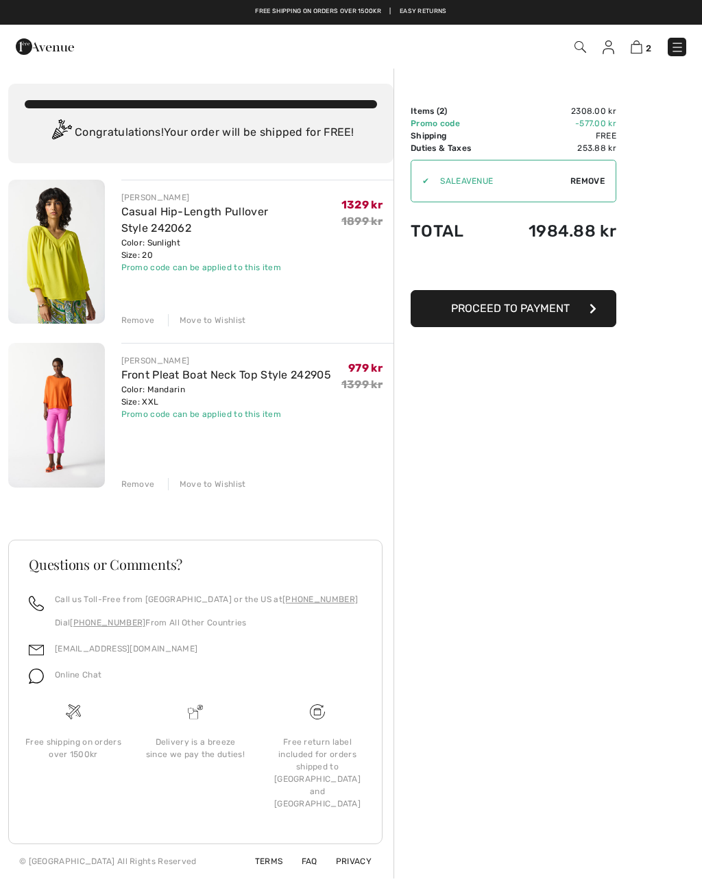
click at [220, 324] on div "Move to Wishlist" at bounding box center [207, 320] width 78 height 12
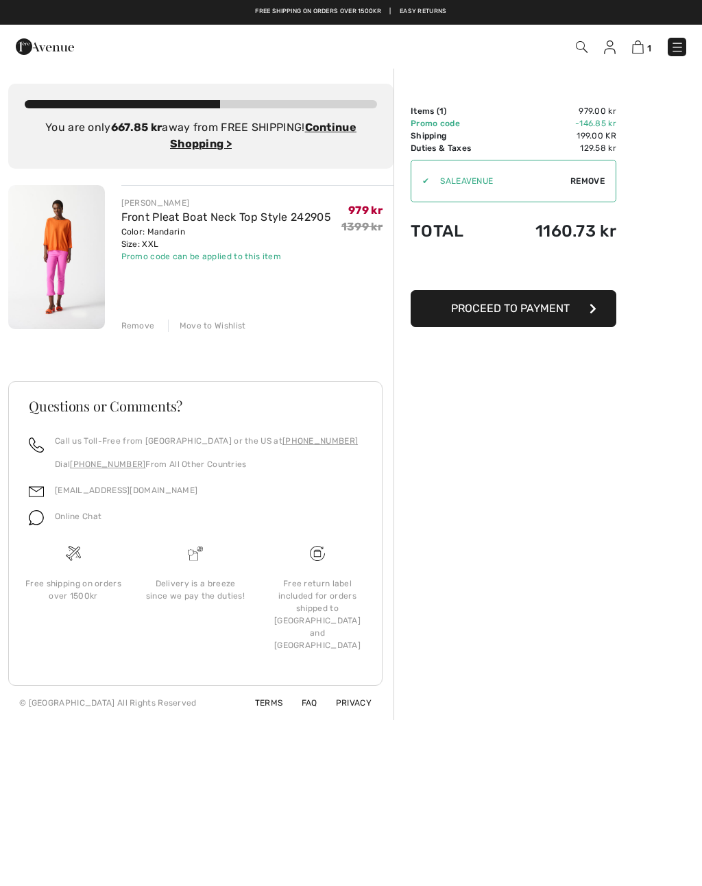
click at [212, 331] on div "Move to Wishlist" at bounding box center [207, 326] width 78 height 12
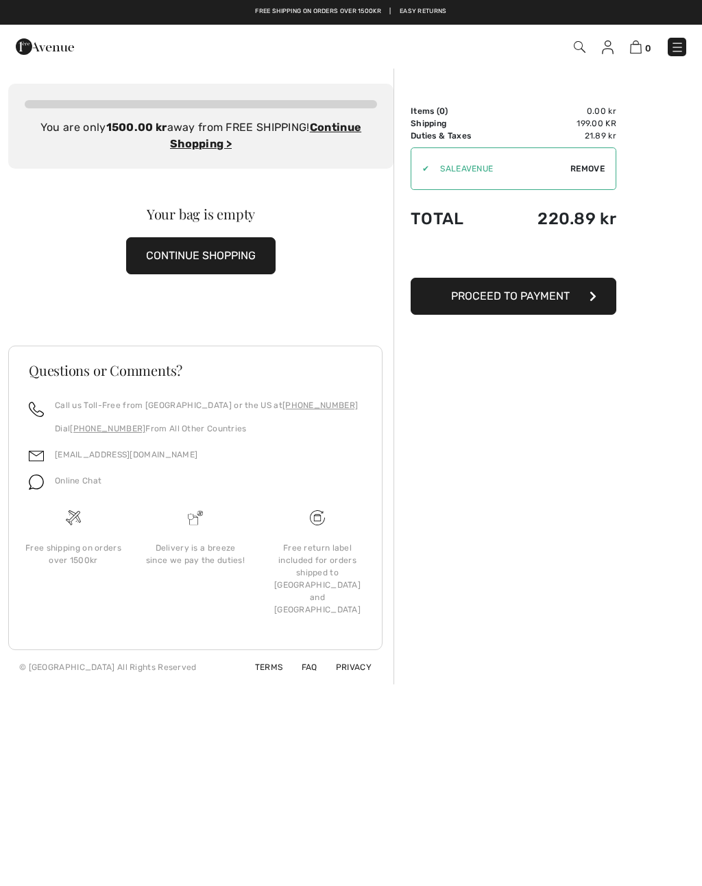
click at [604, 45] on img at bounding box center [608, 47] width 12 height 14
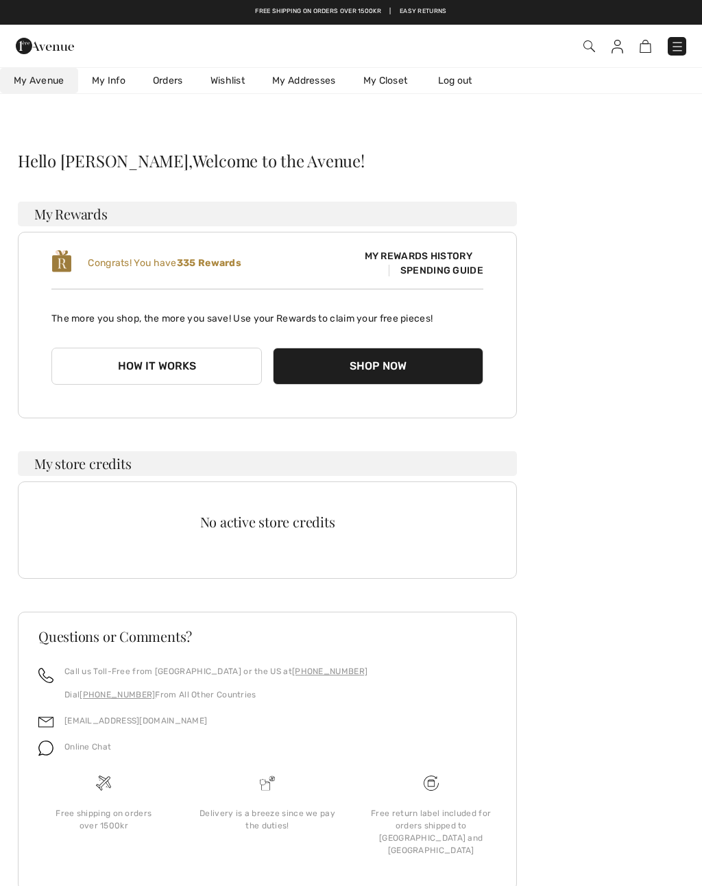
click at [232, 82] on link "Wishlist" at bounding box center [228, 80] width 62 height 25
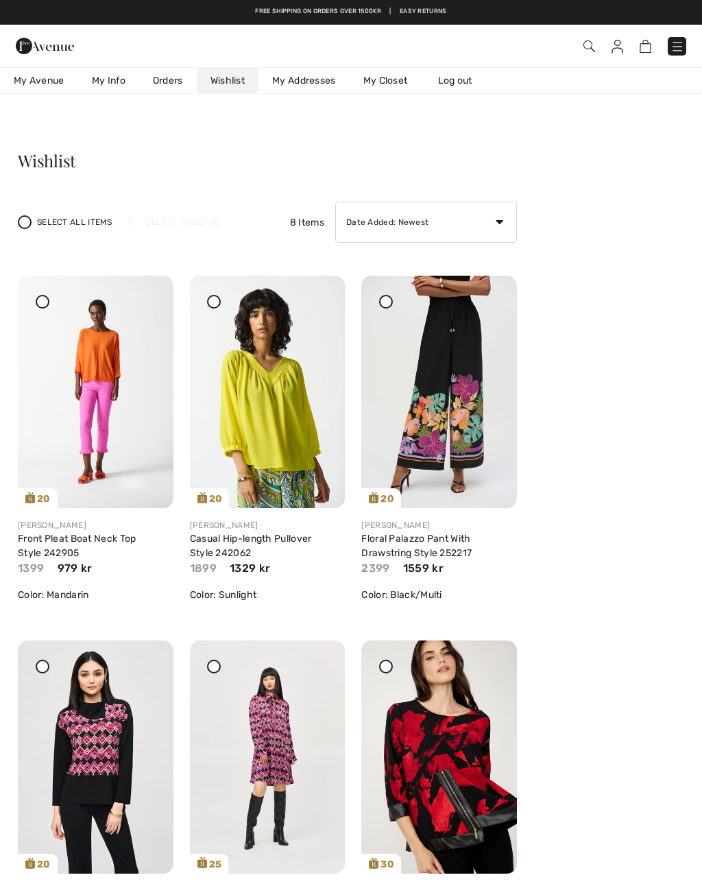
click at [621, 45] on img at bounding box center [618, 47] width 12 height 14
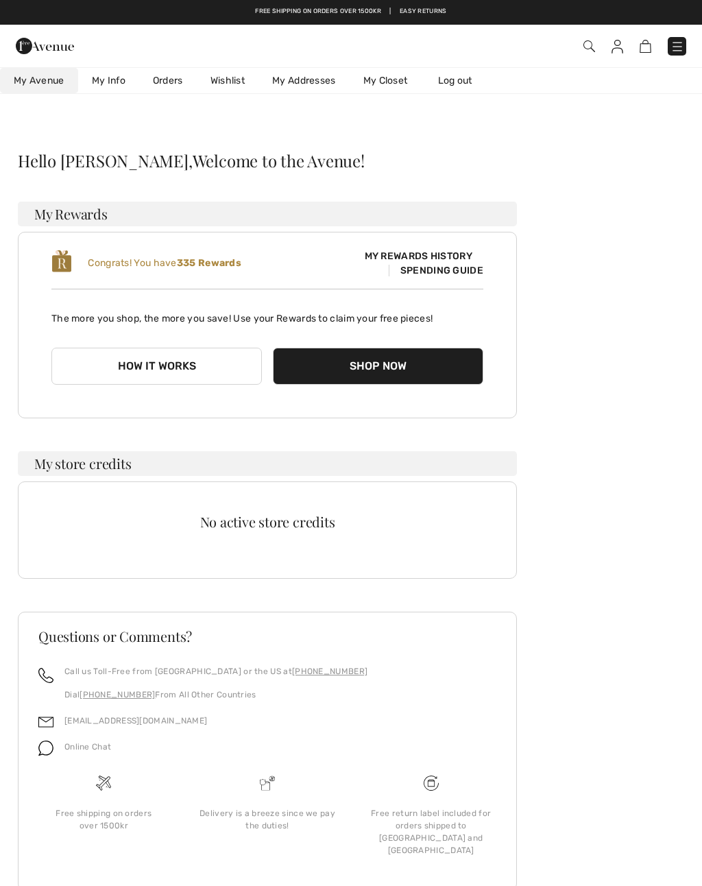
click at [158, 370] on button "How it works" at bounding box center [156, 366] width 211 height 37
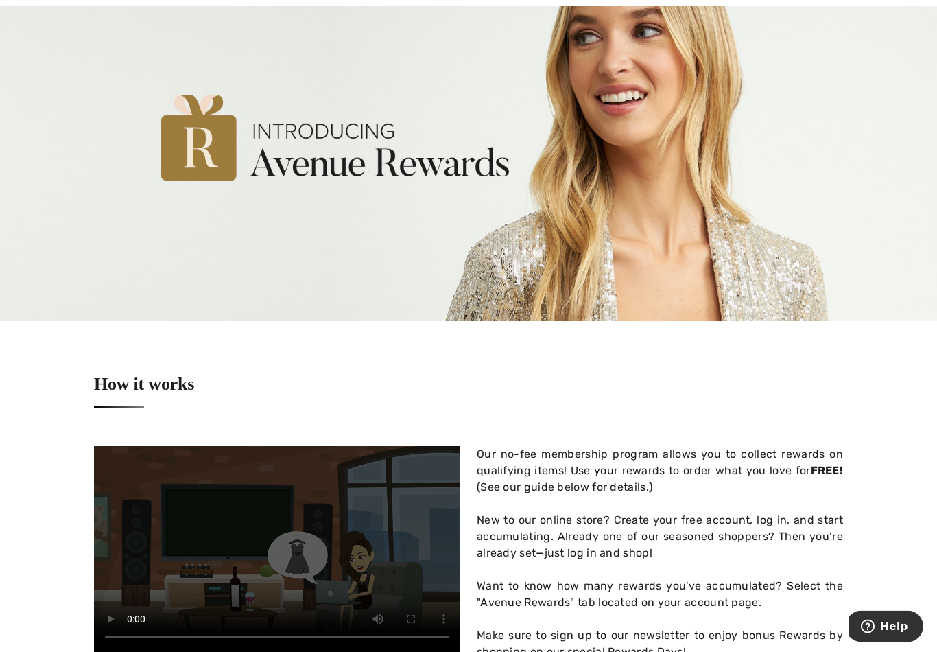
scroll to position [143, 0]
